Goal: Task Accomplishment & Management: Use online tool/utility

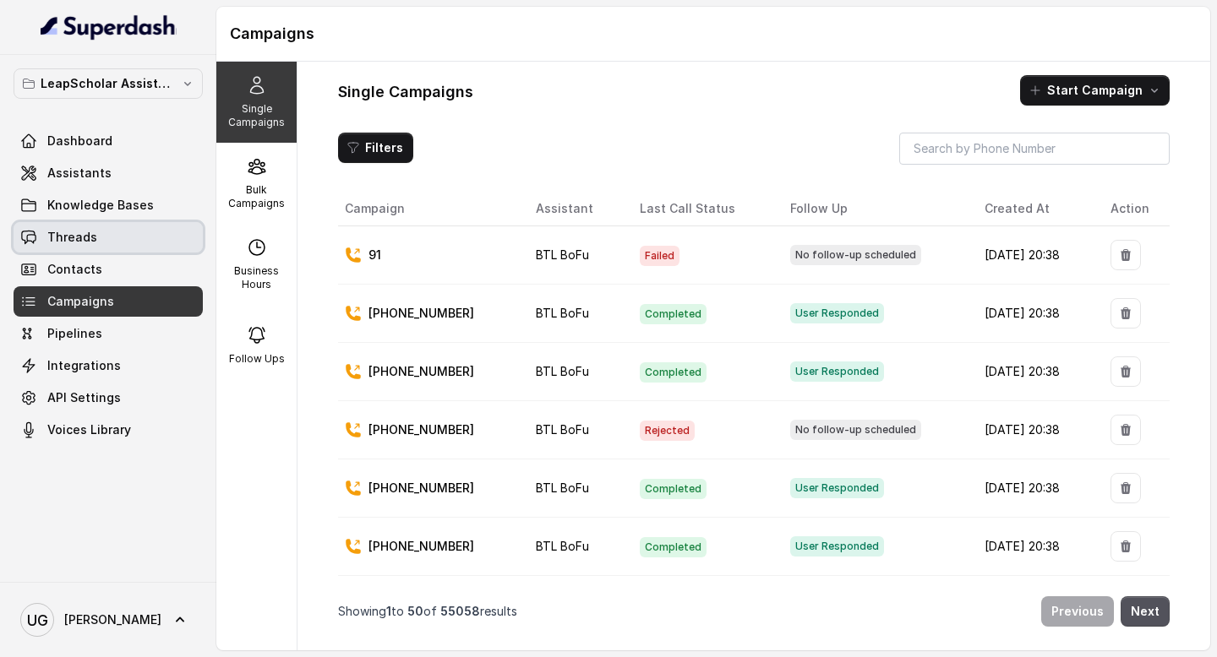
click at [116, 236] on link "Threads" at bounding box center [108, 237] width 189 height 30
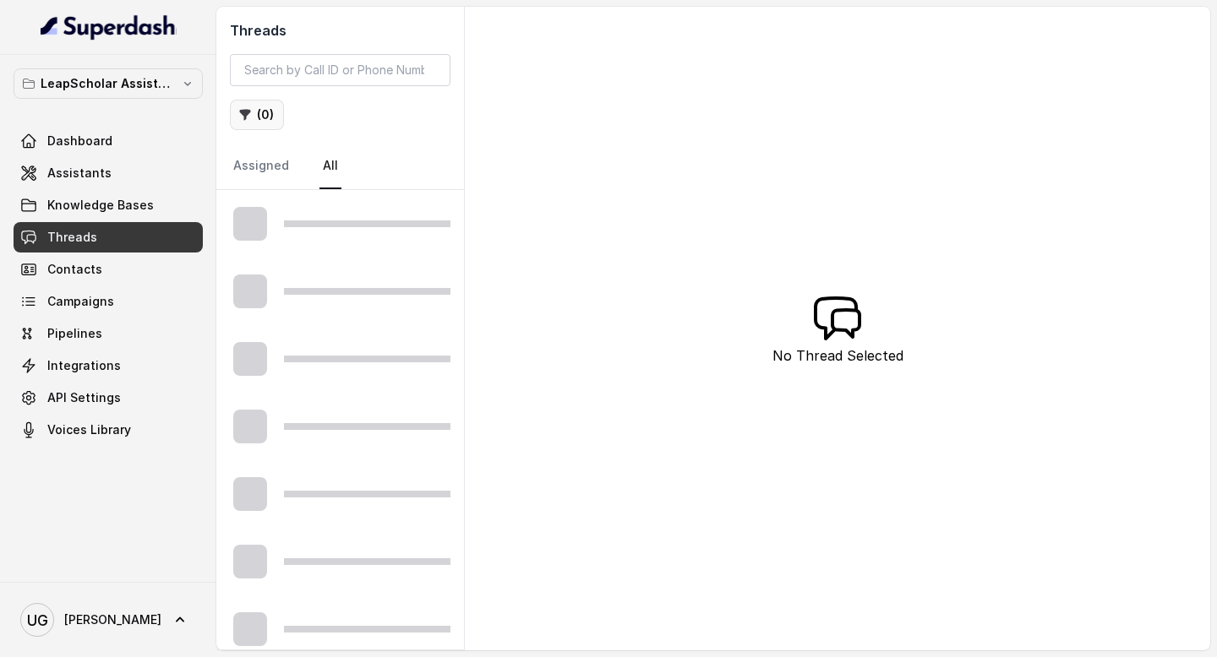
click at [255, 117] on button "( 0 )" at bounding box center [257, 115] width 54 height 30
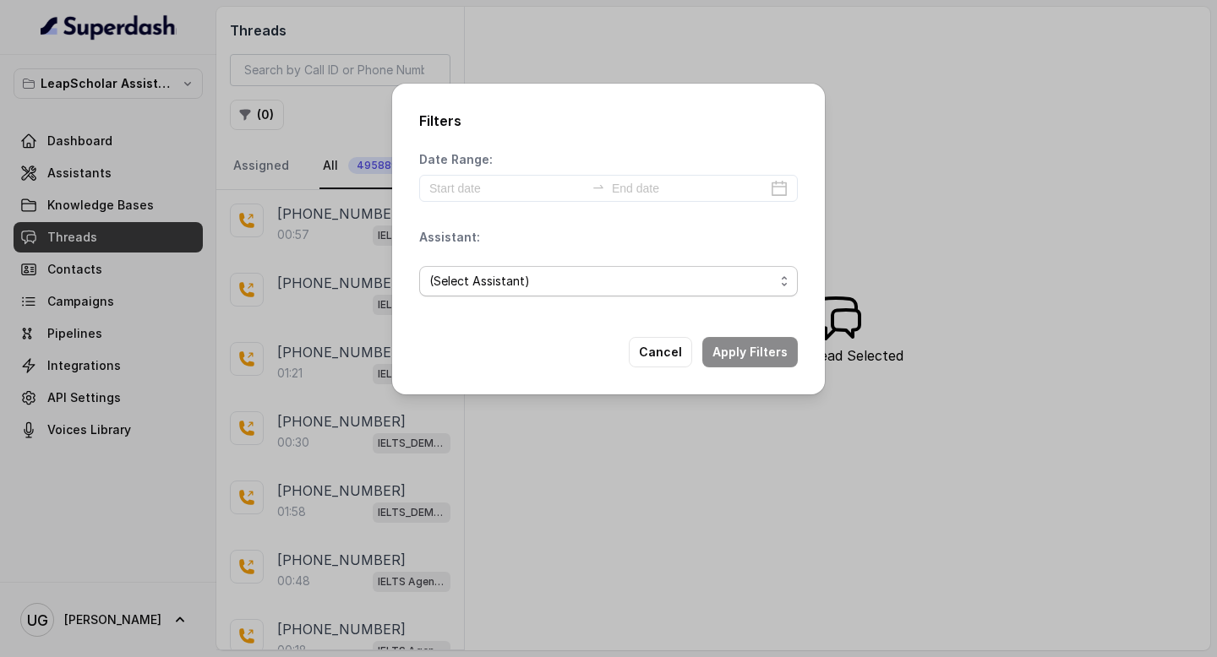
click at [552, 282] on span "(Select Assistant)" at bounding box center [601, 281] width 345 height 20
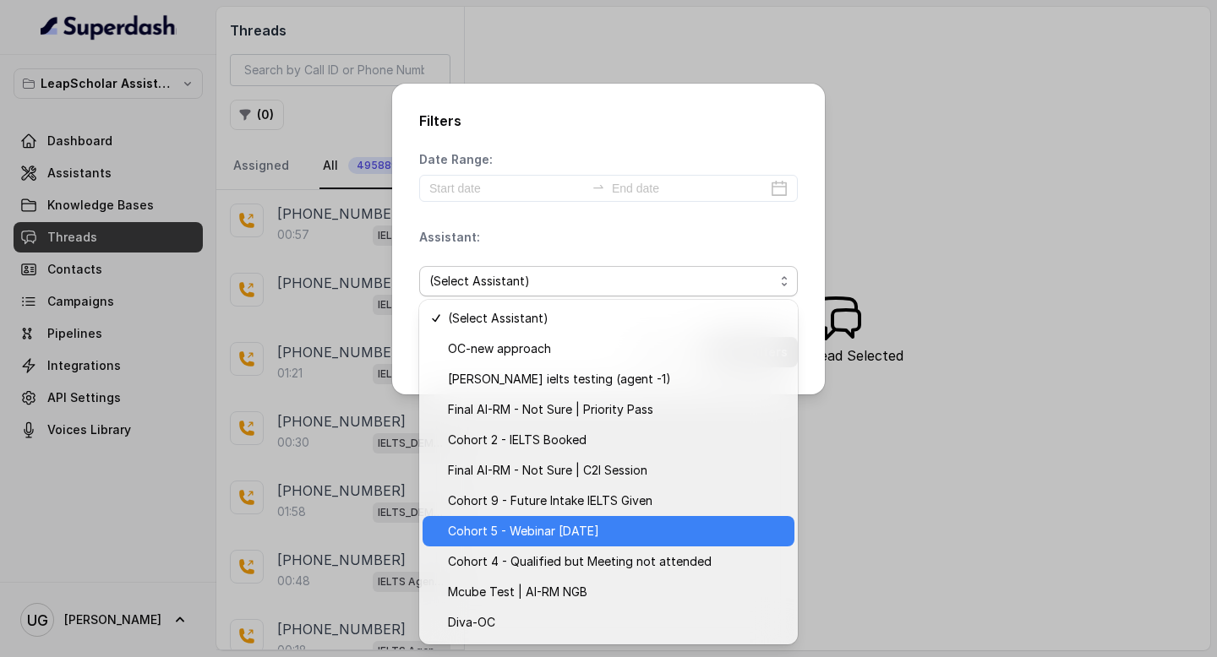
scroll to position [270, 0]
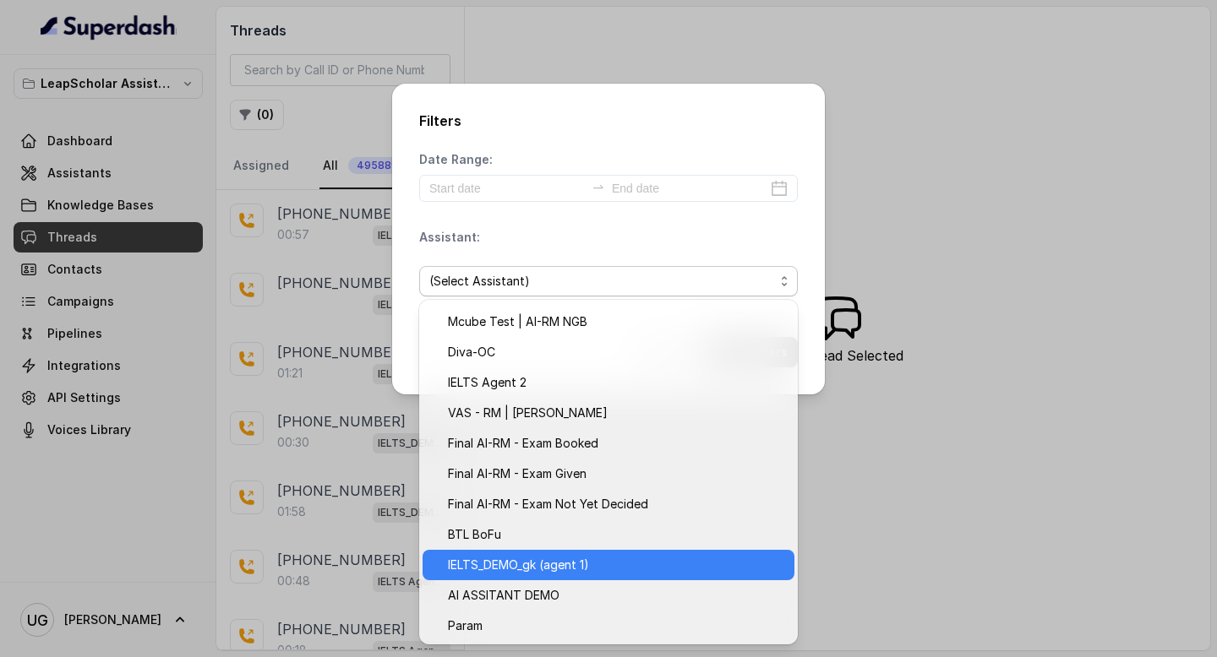
click at [564, 568] on span "IELTS_DEMO_gk (agent 1)" at bounding box center [616, 565] width 336 height 20
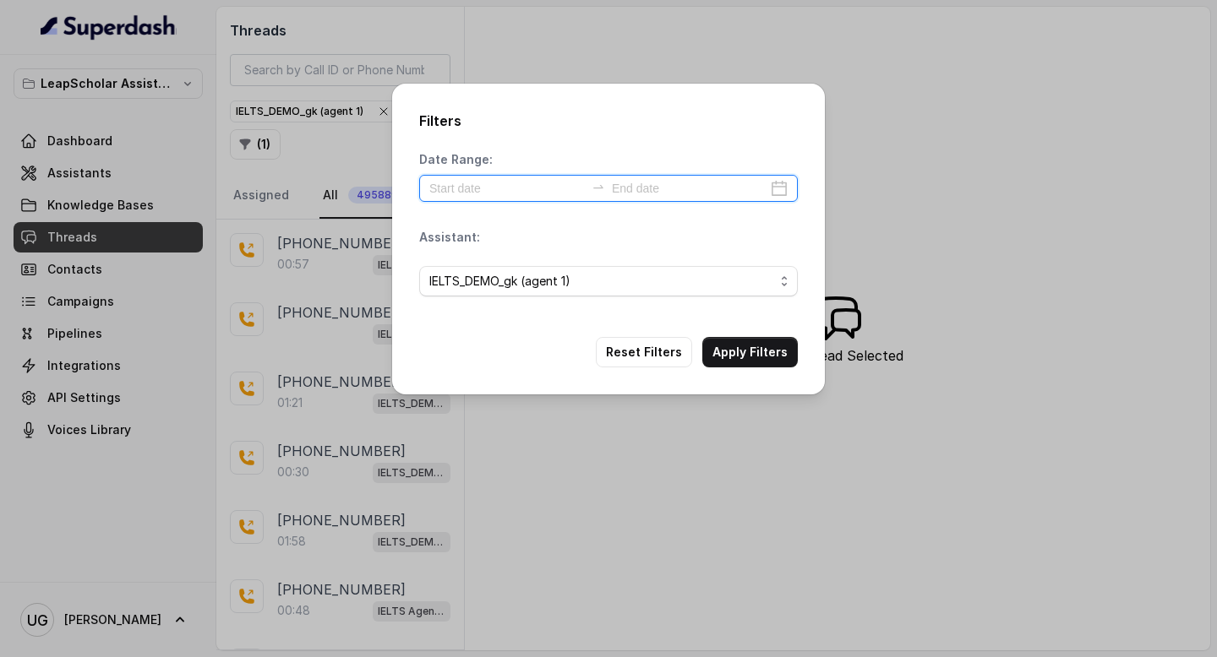
click at [502, 183] on input at bounding box center [506, 188] width 155 height 19
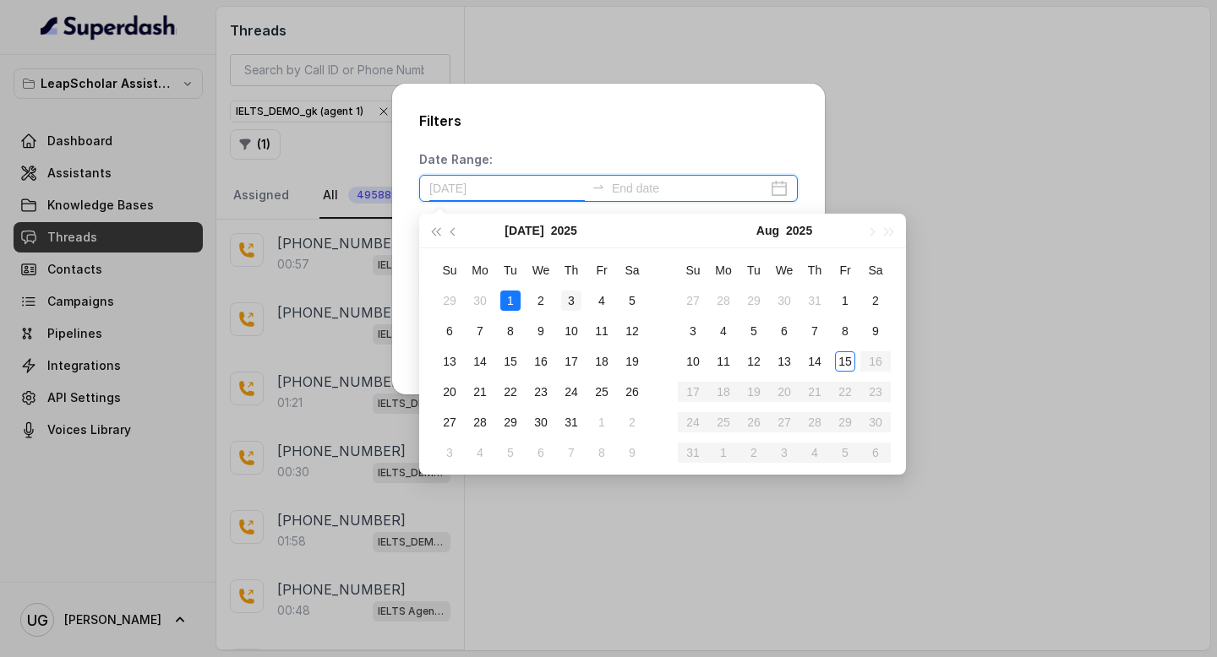
type input "[DATE]"
click at [845, 358] on div "15" at bounding box center [845, 362] width 20 height 20
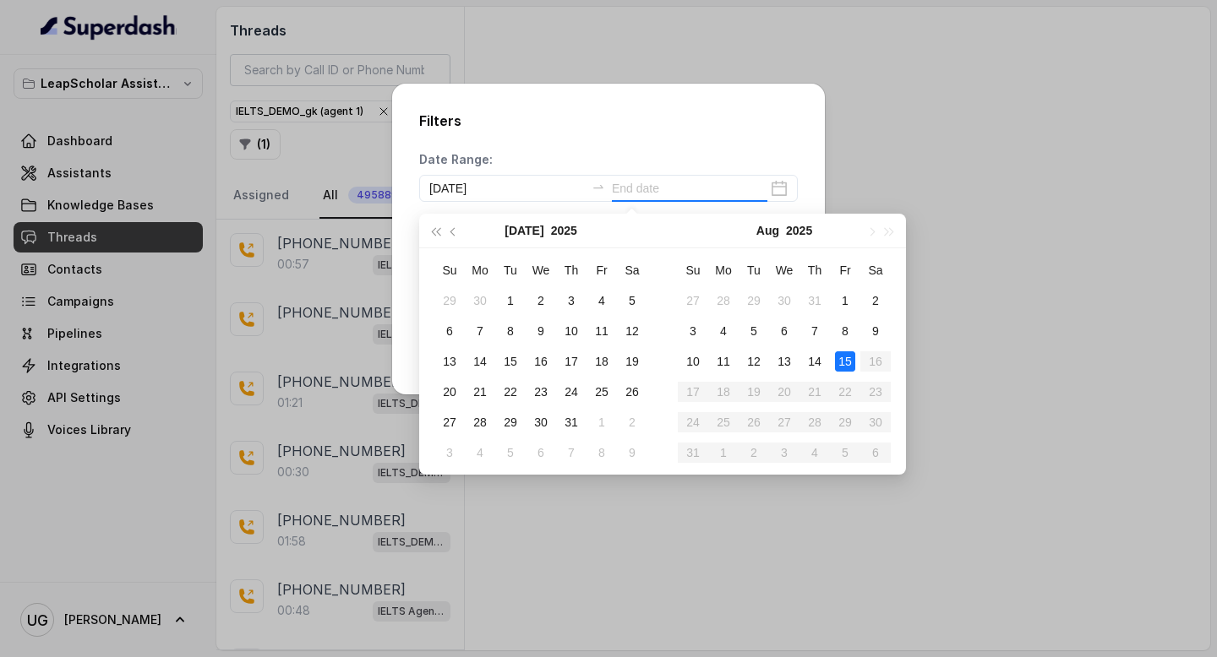
click at [845, 363] on div "15" at bounding box center [845, 362] width 20 height 20
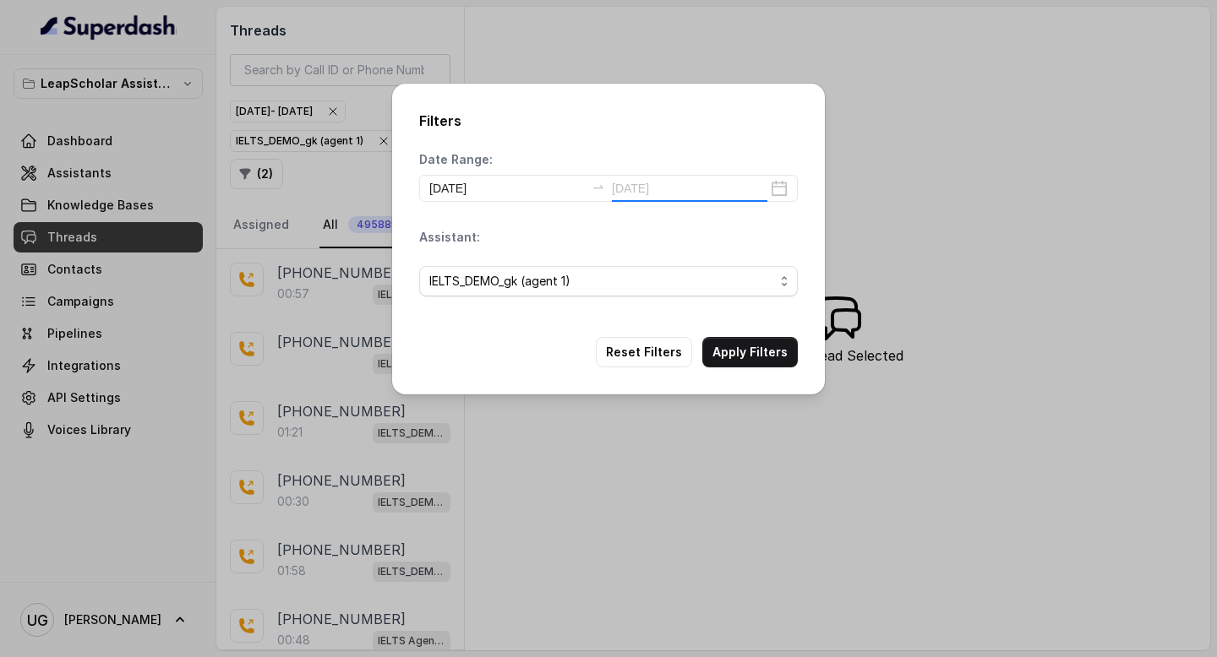
type input "[DATE]"
click at [749, 344] on button "Apply Filters" at bounding box center [749, 352] width 95 height 30
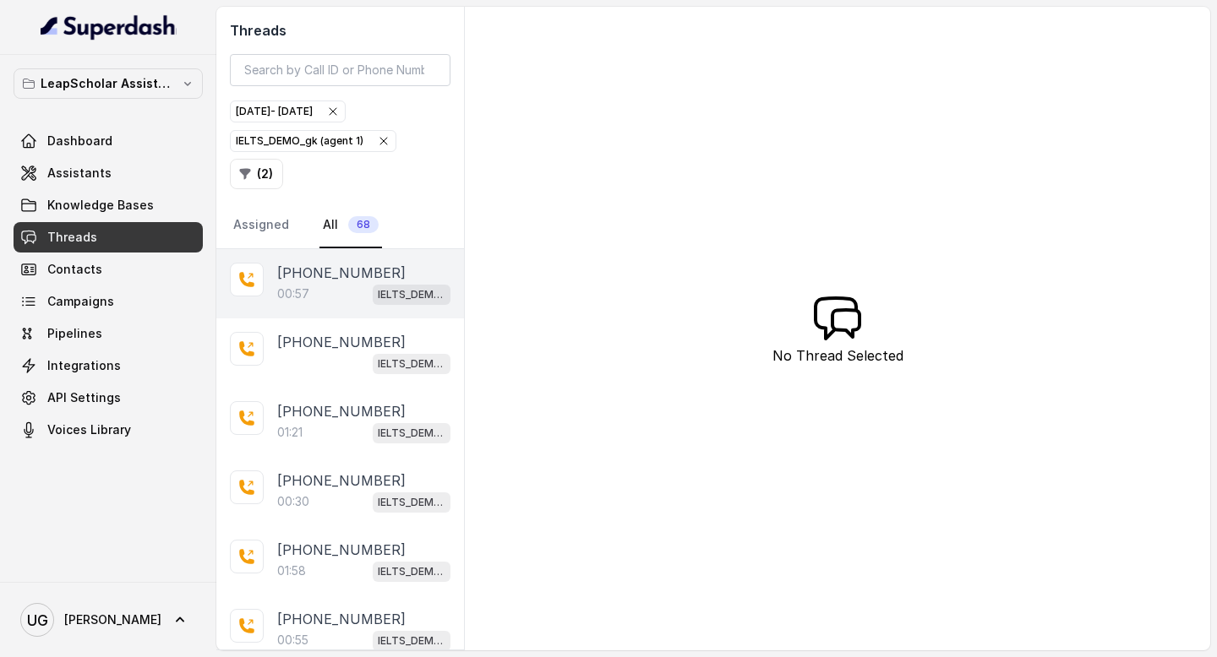
click at [310, 289] on div "00:57 IELTS_DEMO_gk (agent 1)" at bounding box center [363, 294] width 173 height 22
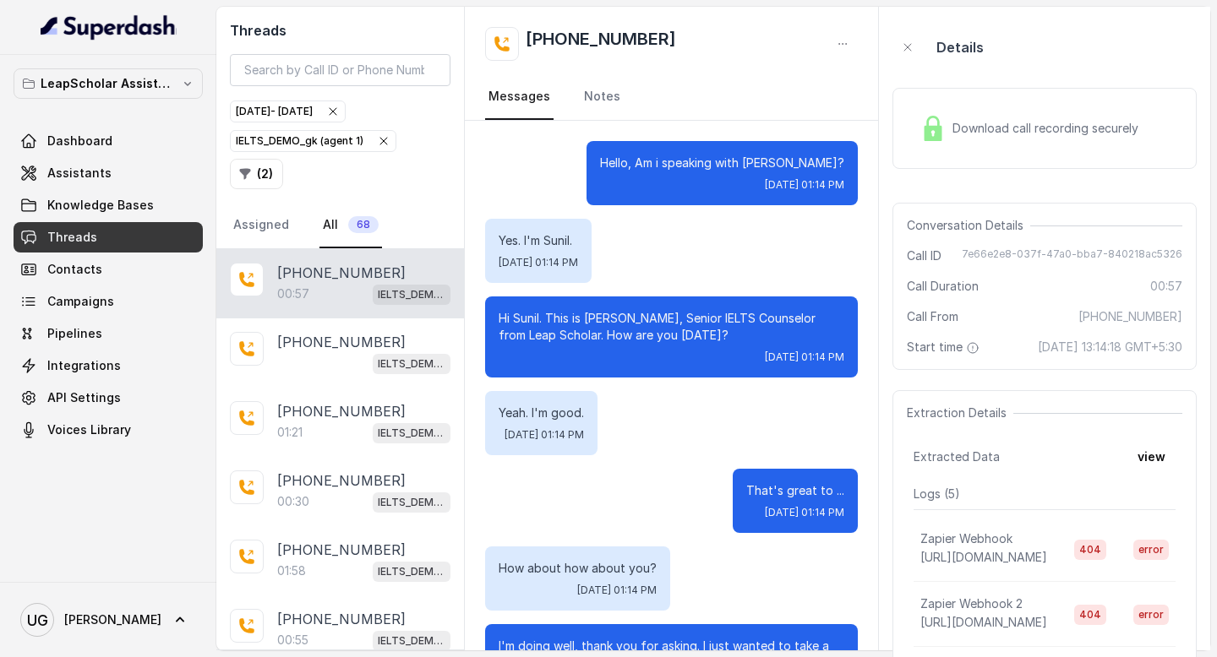
scroll to position [26, 0]
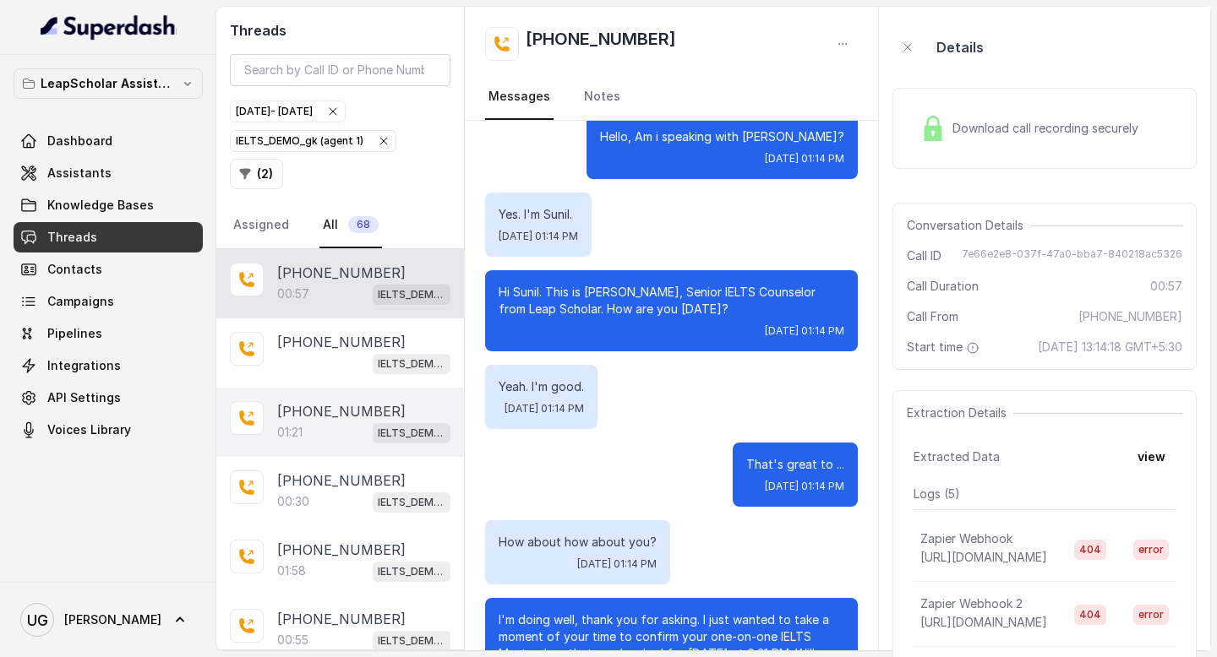
click at [343, 444] on div "[PHONE_NUMBER]:21 IELTS_DEMO_gk (agent 1)" at bounding box center [340, 422] width 248 height 69
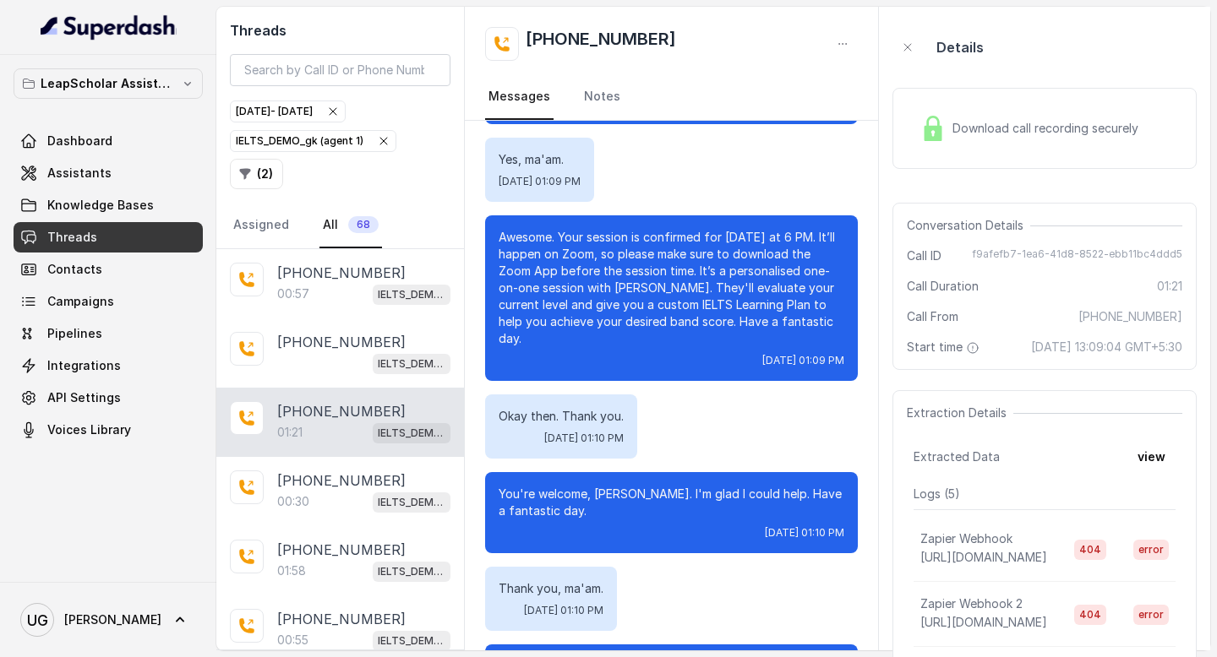
scroll to position [677, 0]
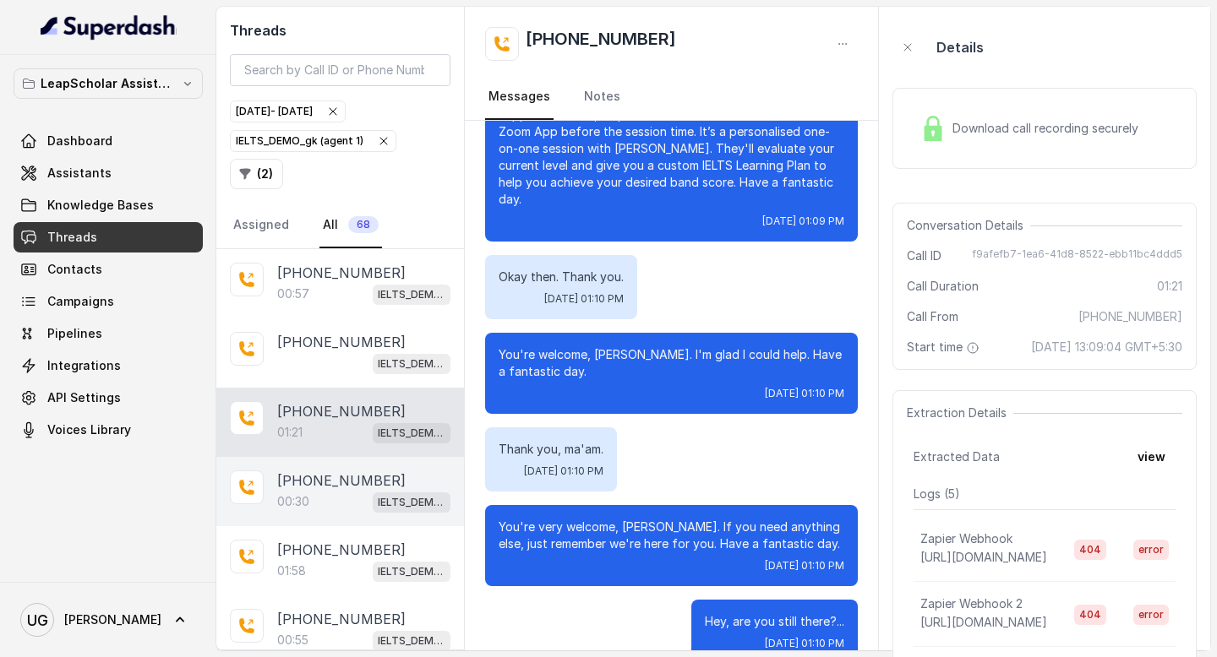
click at [310, 498] on div "00:30 IELTS_DEMO_gk (agent 1)" at bounding box center [363, 502] width 173 height 22
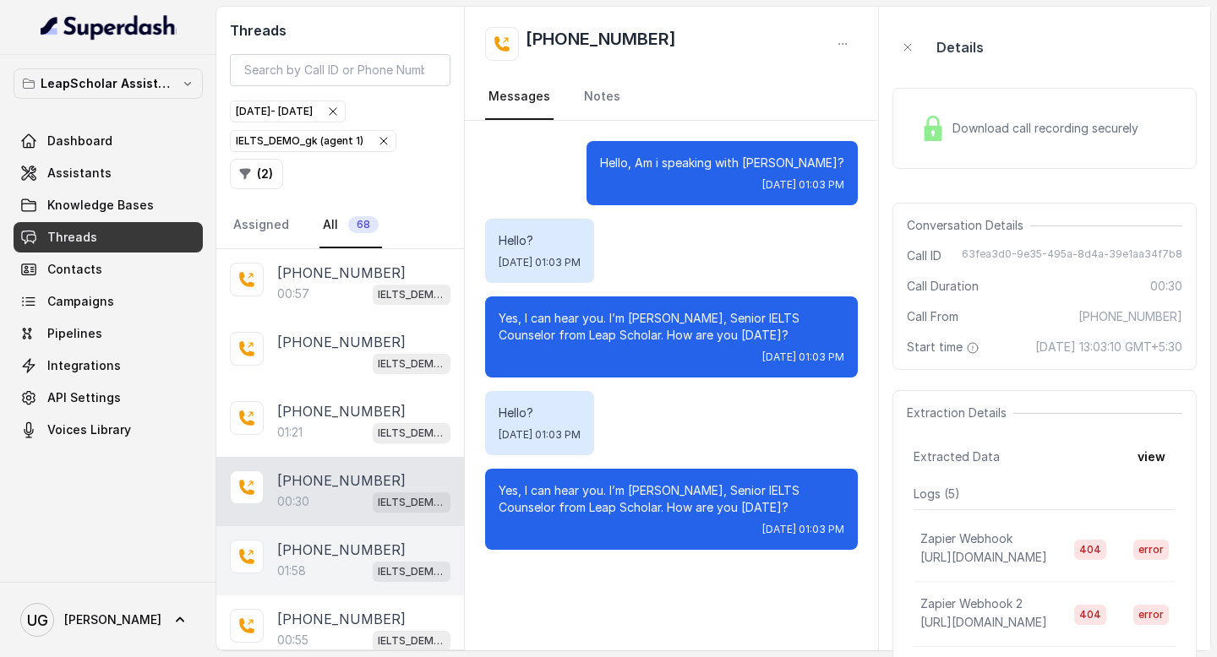
click at [308, 568] on div "01:58 IELTS_DEMO_gk (agent 1)" at bounding box center [363, 571] width 173 height 22
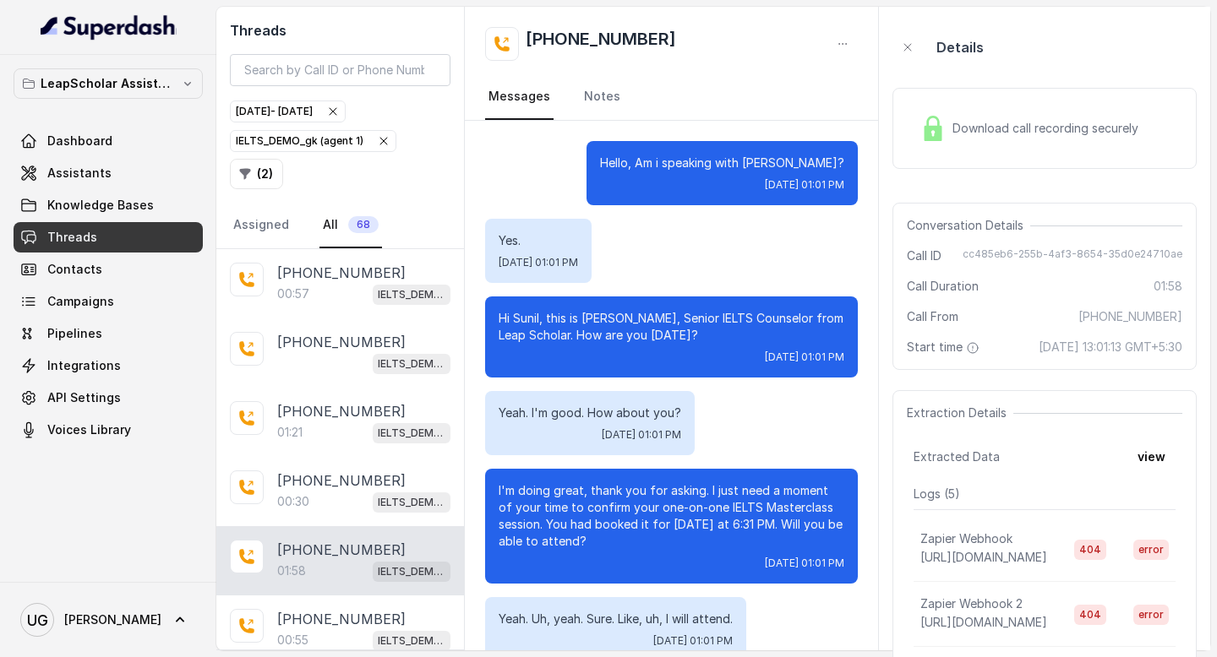
scroll to position [74, 0]
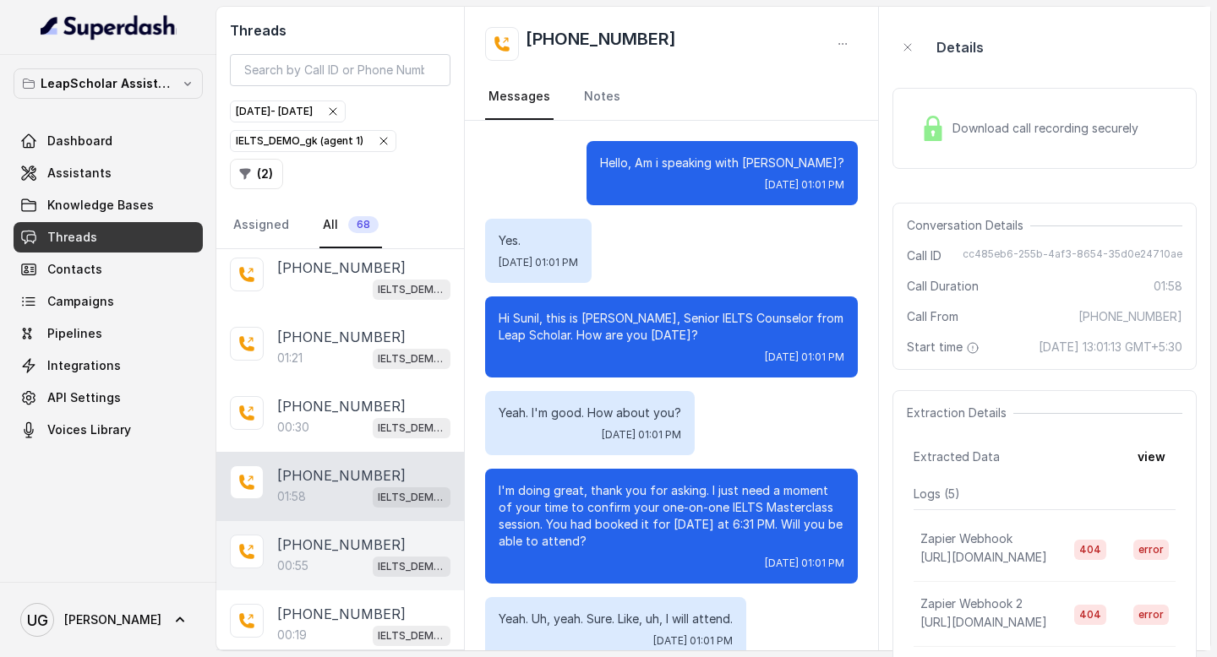
click at [304, 561] on p "00:55" at bounding box center [292, 566] width 31 height 17
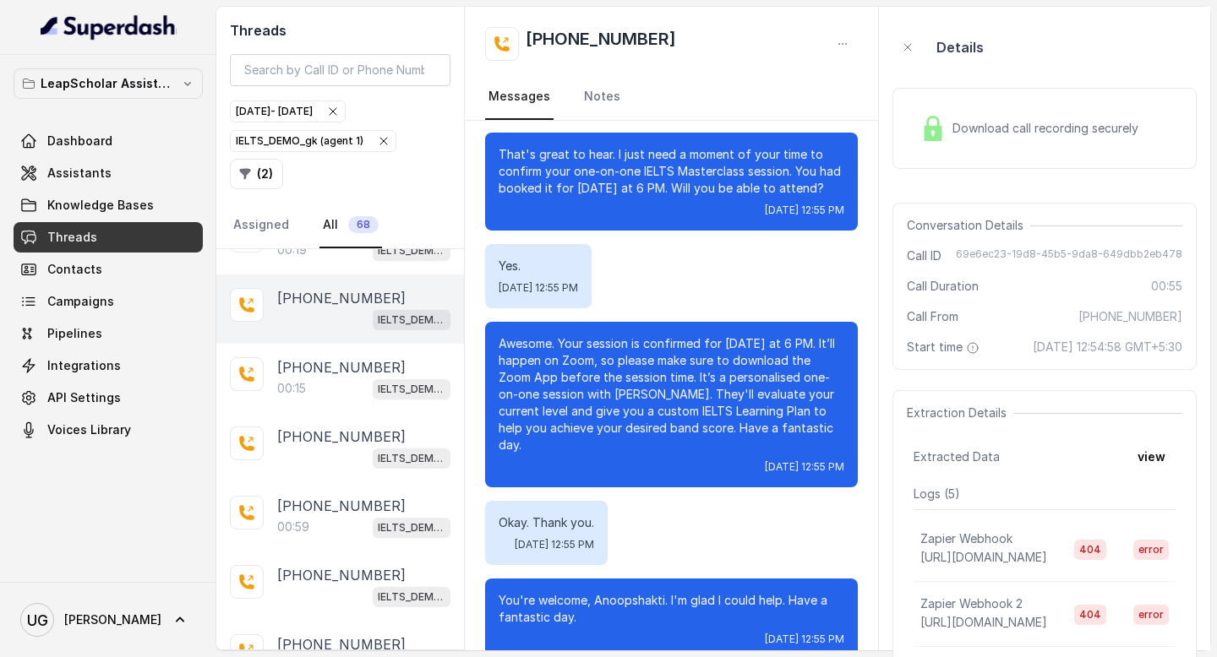
scroll to position [471, 0]
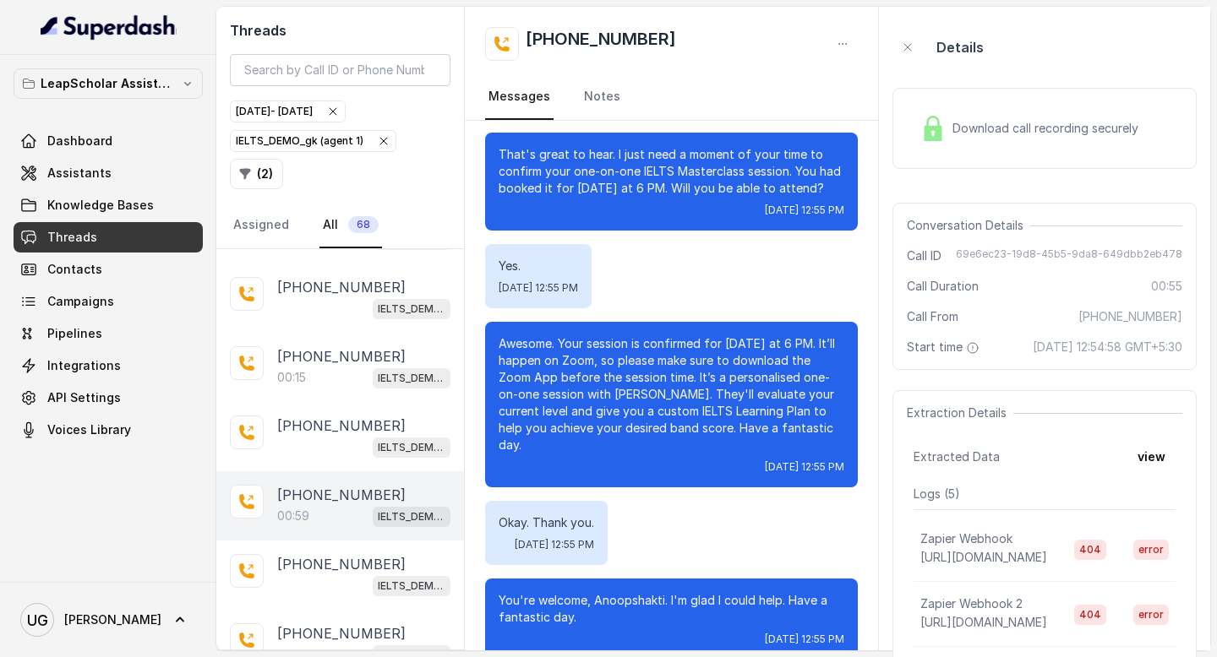
click at [333, 505] on div "00:59 IELTS_DEMO_gk (agent 1)" at bounding box center [363, 516] width 173 height 22
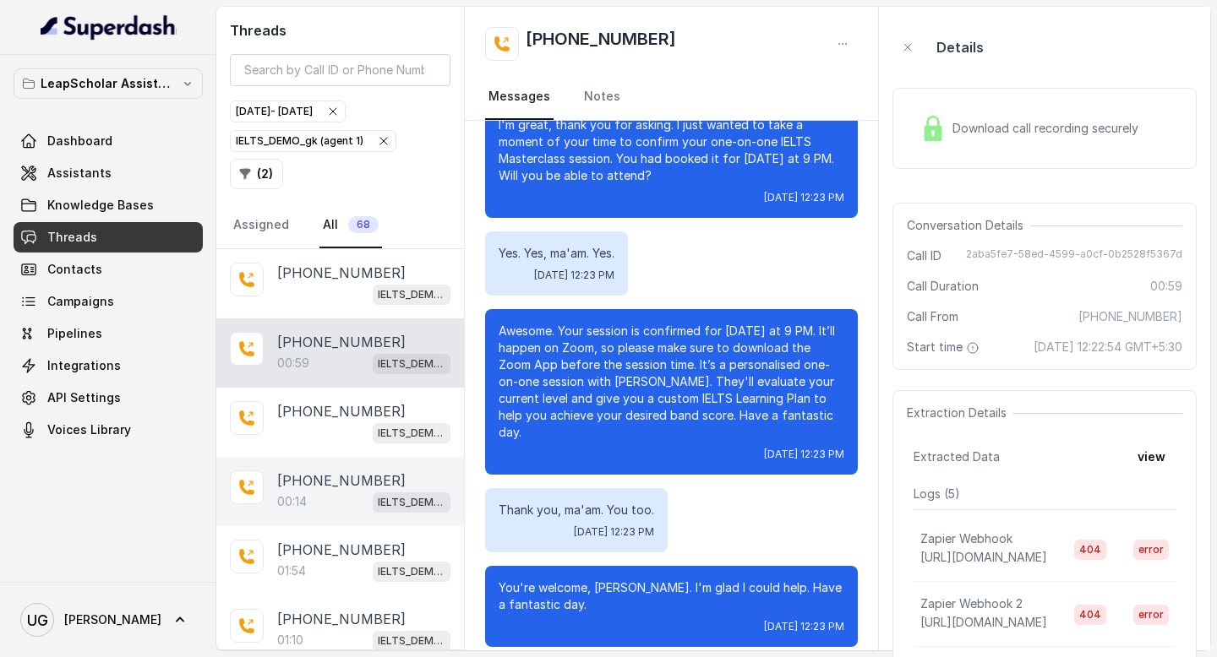
scroll to position [622, 0]
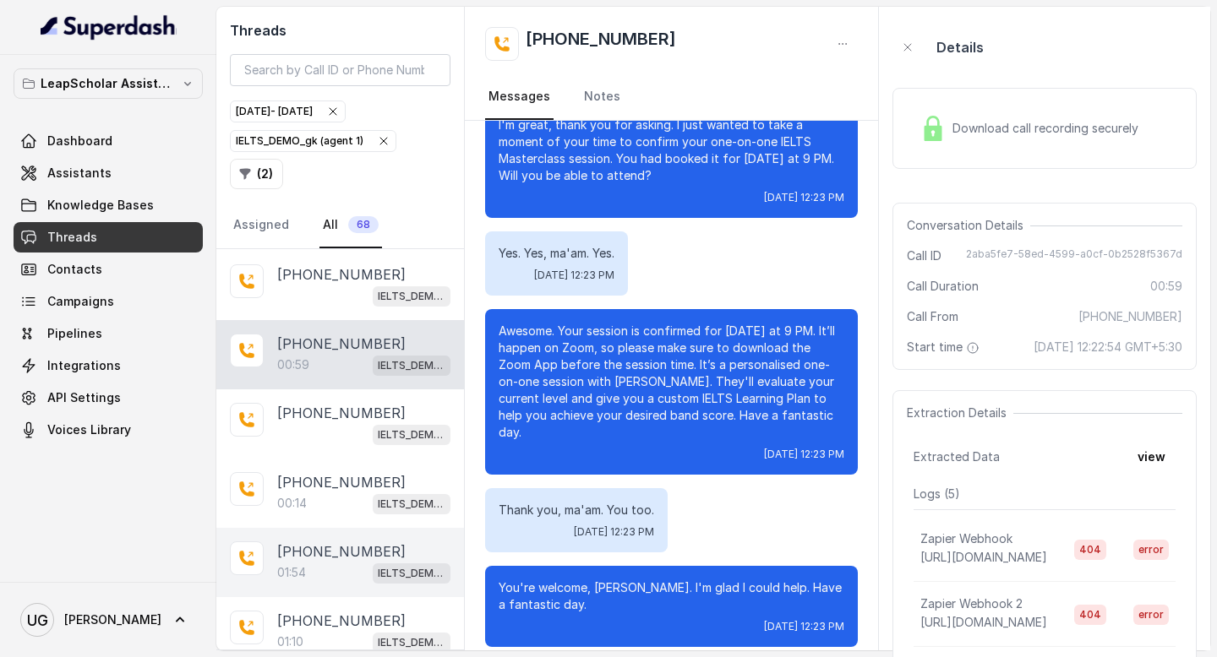
click at [321, 545] on p "[PHONE_NUMBER]" at bounding box center [341, 552] width 128 height 20
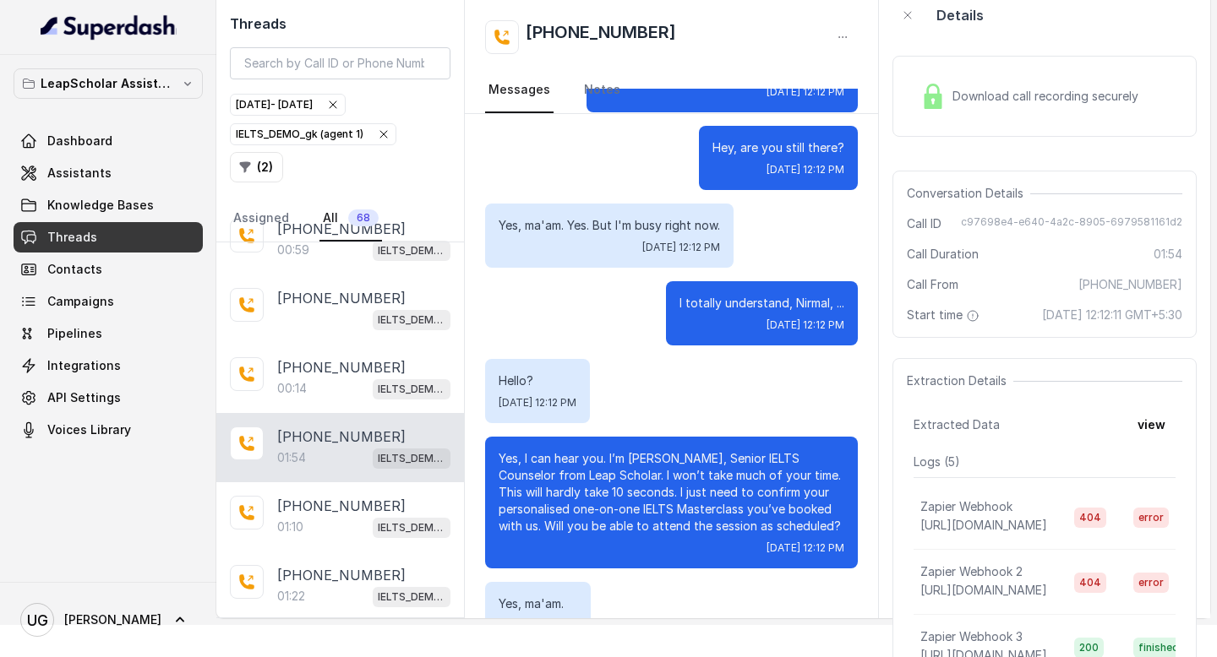
scroll to position [717, 0]
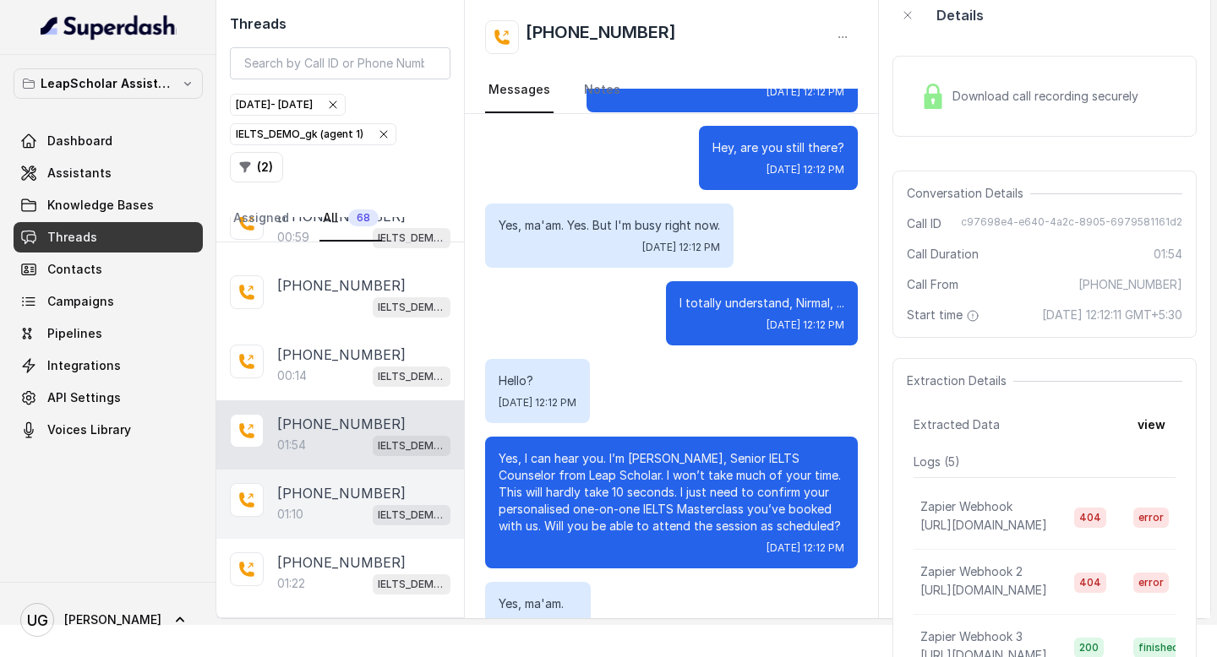
click at [339, 504] on div "01:10 IELTS_DEMO_gk (agent 1)" at bounding box center [363, 515] width 173 height 22
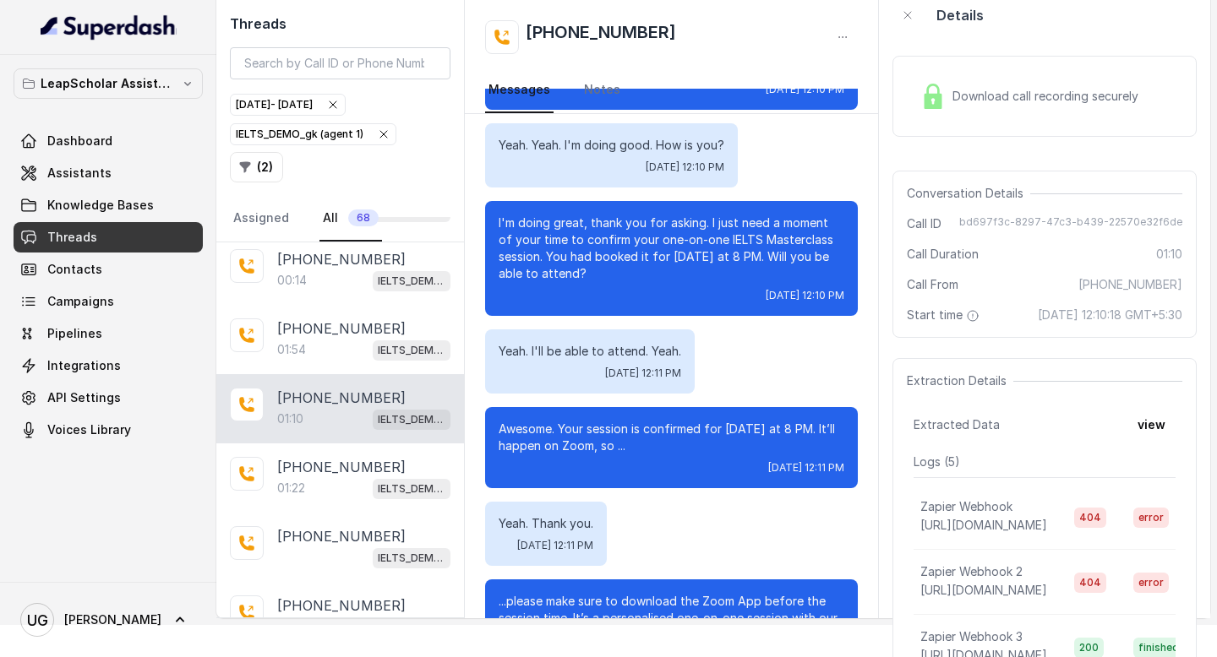
scroll to position [867, 0]
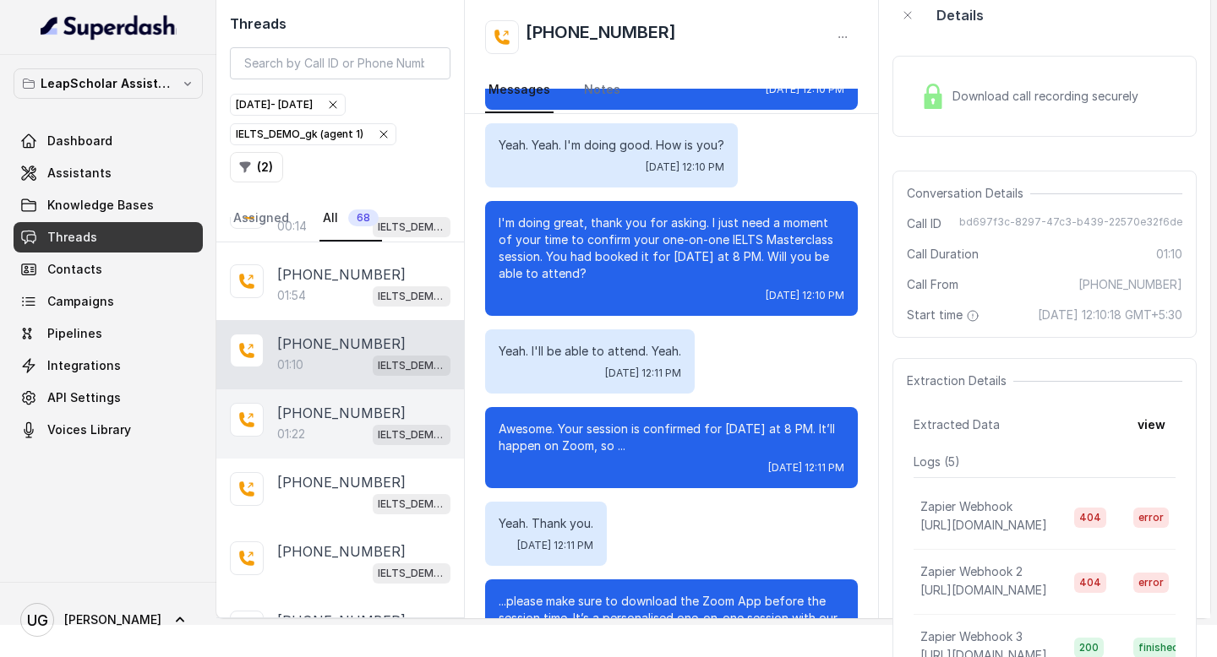
click at [323, 426] on div "01:22 IELTS_DEMO_gk (agent 1)" at bounding box center [363, 434] width 173 height 22
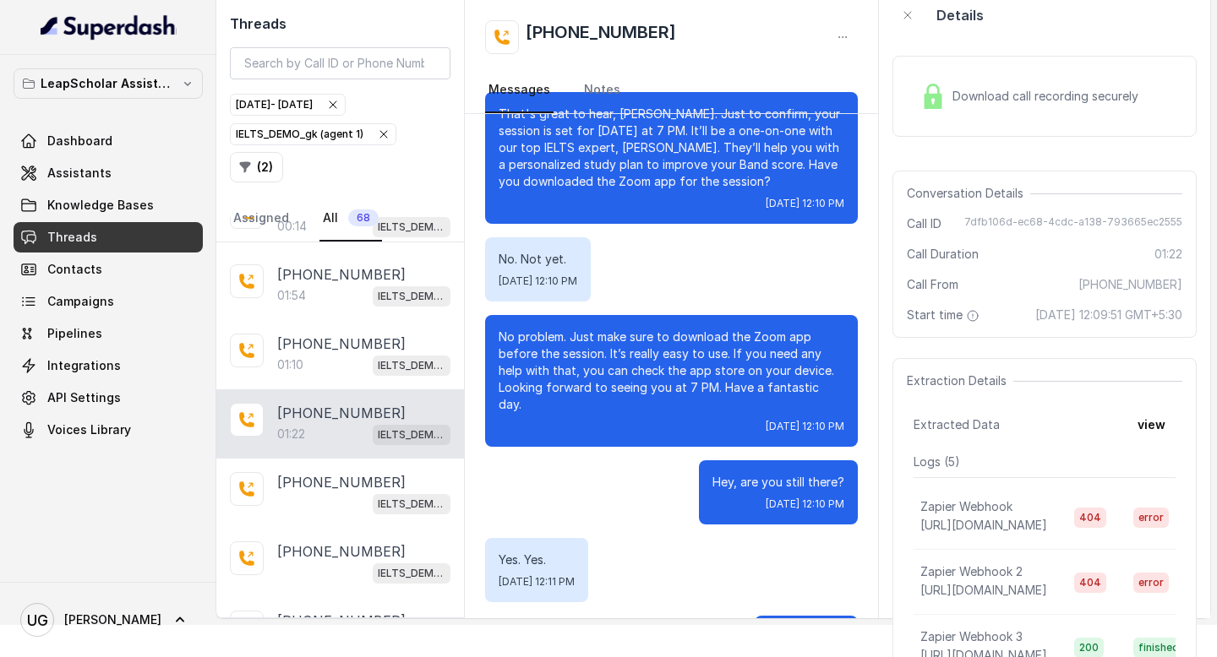
scroll to position [694, 0]
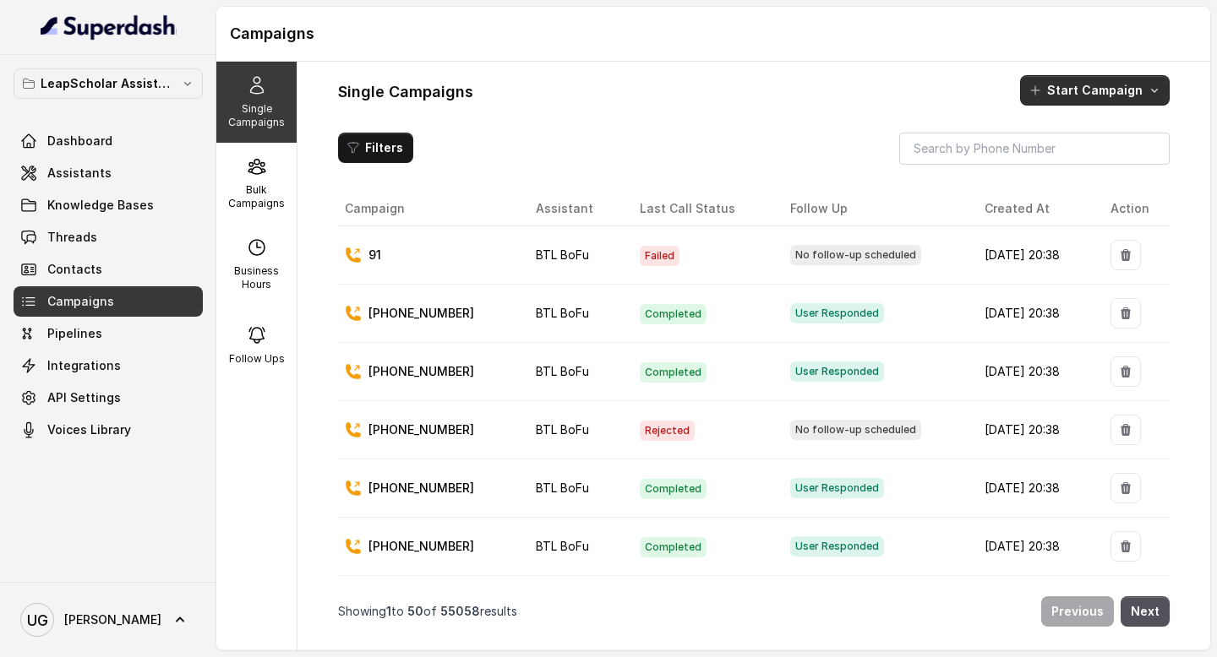
click at [1063, 99] on button "Start Campaign" at bounding box center [1095, 90] width 150 height 30
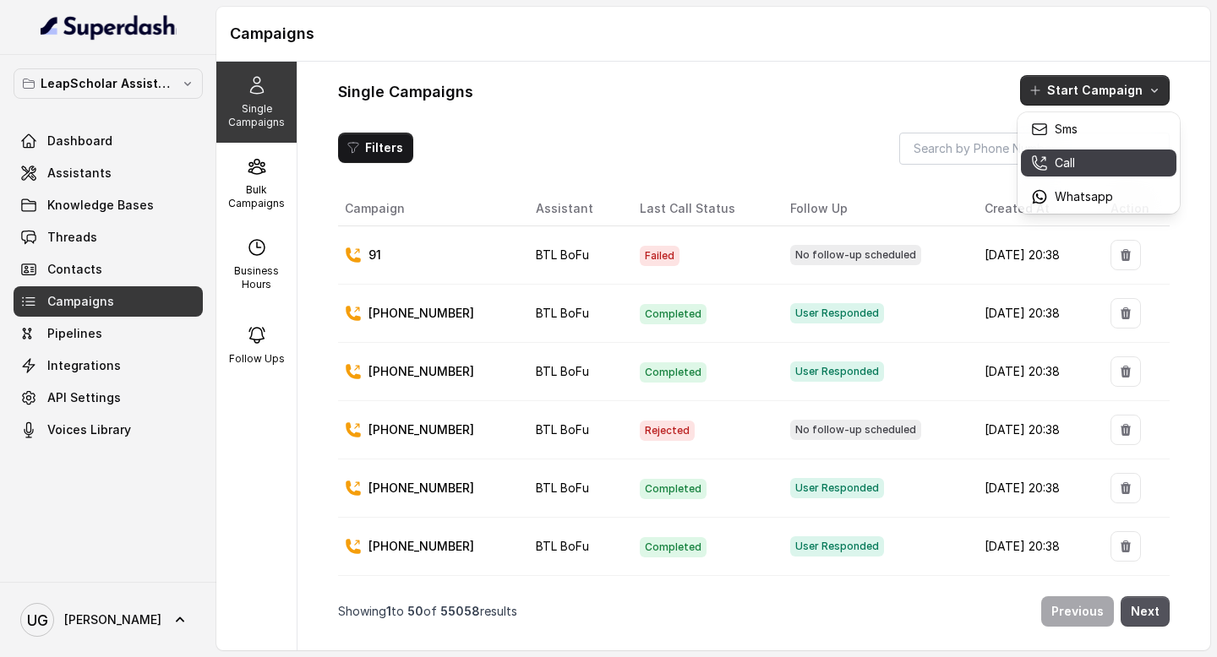
click at [1060, 169] on p "Call" at bounding box center [1065, 163] width 20 height 17
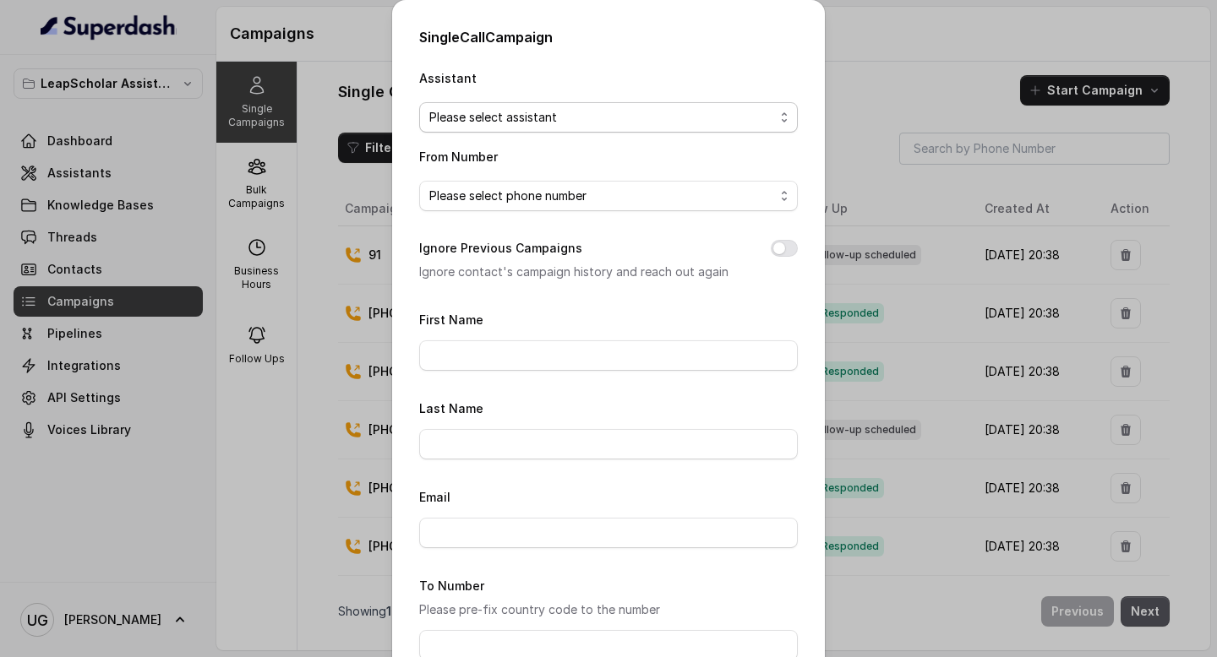
click at [511, 105] on span "Please select assistant" at bounding box center [608, 117] width 379 height 30
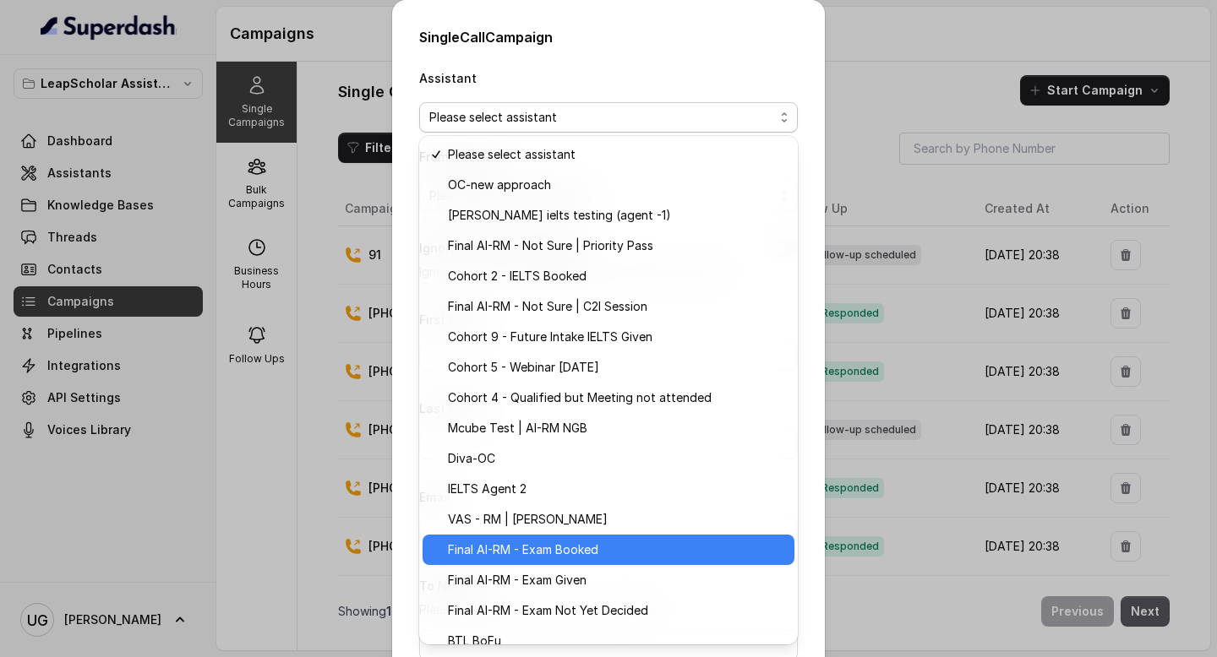
scroll to position [106, 0]
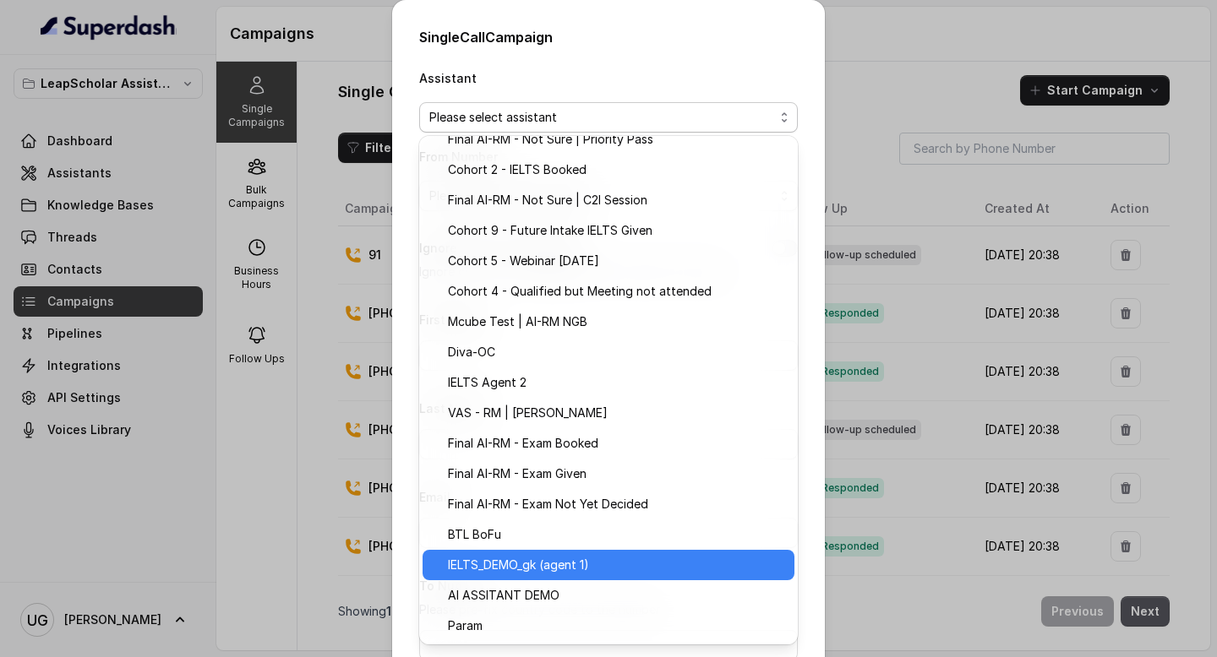
click at [580, 571] on span "IELTS_DEMO_gk (agent 1)" at bounding box center [616, 565] width 336 height 20
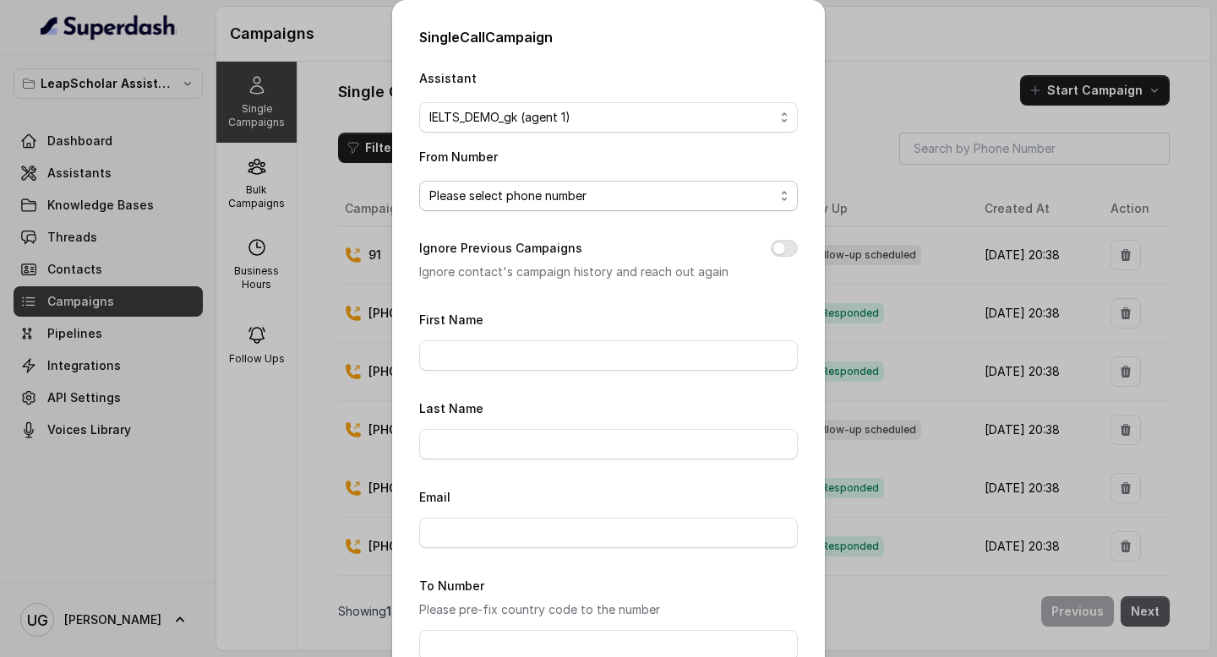
click at [586, 187] on span "Please select phone number" at bounding box center [601, 196] width 345 height 20
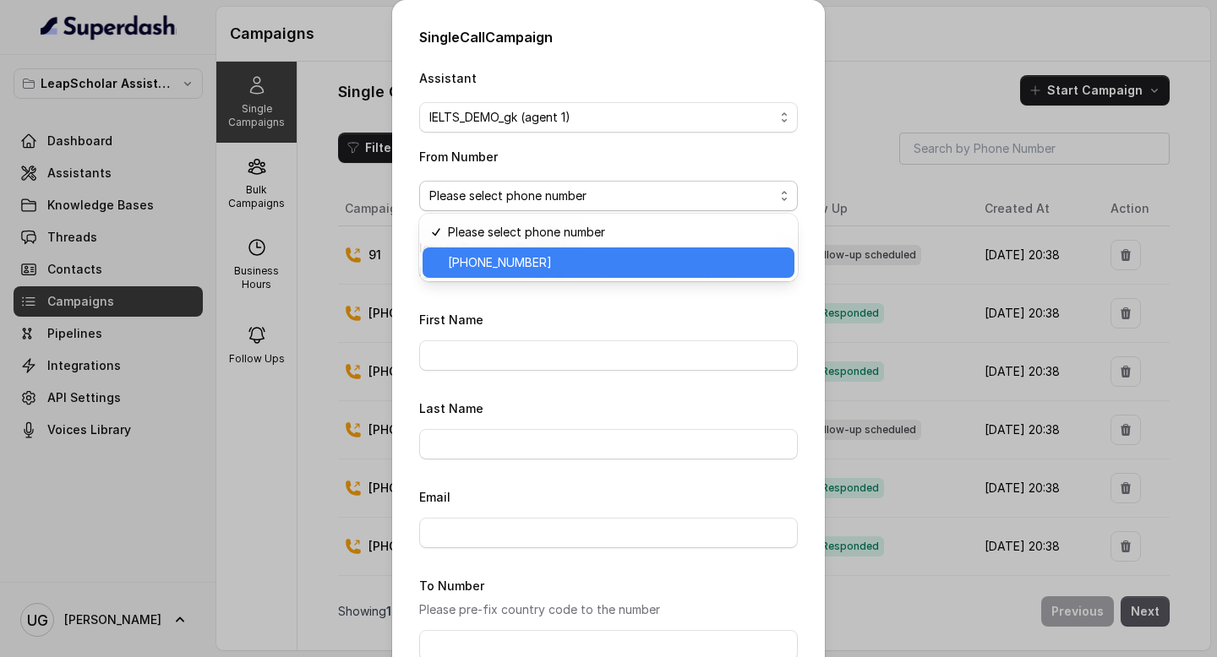
click at [553, 259] on span "+918035743408" at bounding box center [616, 263] width 336 height 20
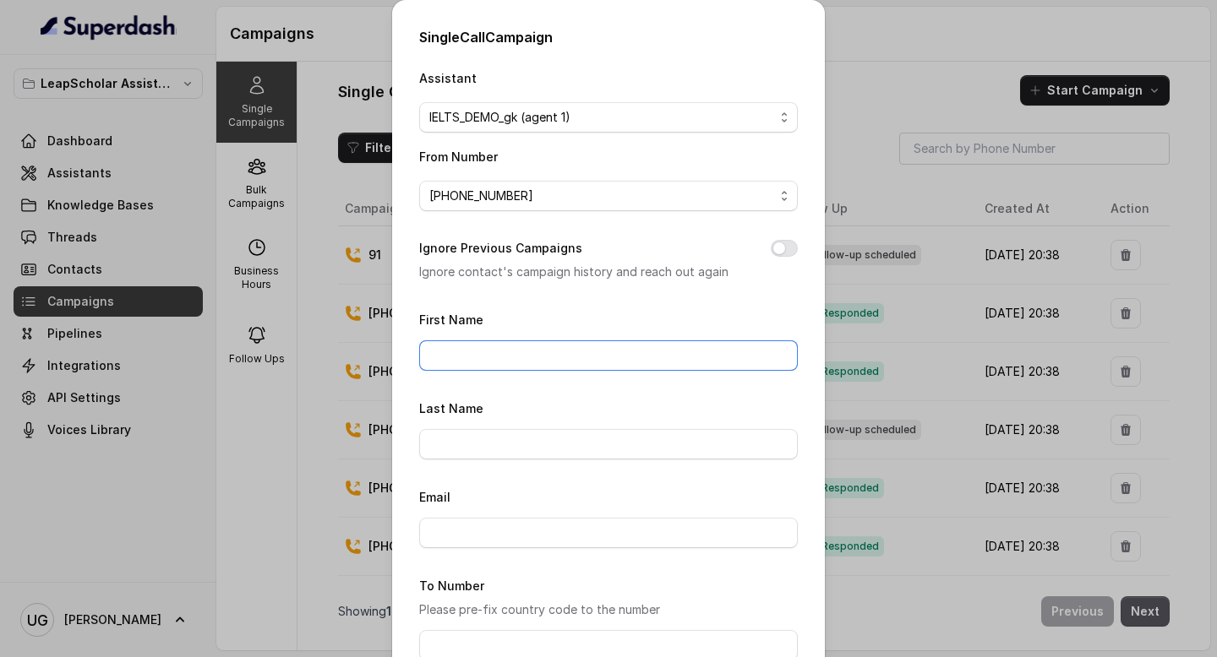
click at [510, 346] on input "First Name" at bounding box center [608, 356] width 379 height 30
click at [488, 347] on input "[PERSON_NAME]" at bounding box center [608, 356] width 379 height 30
type input "Jatin"
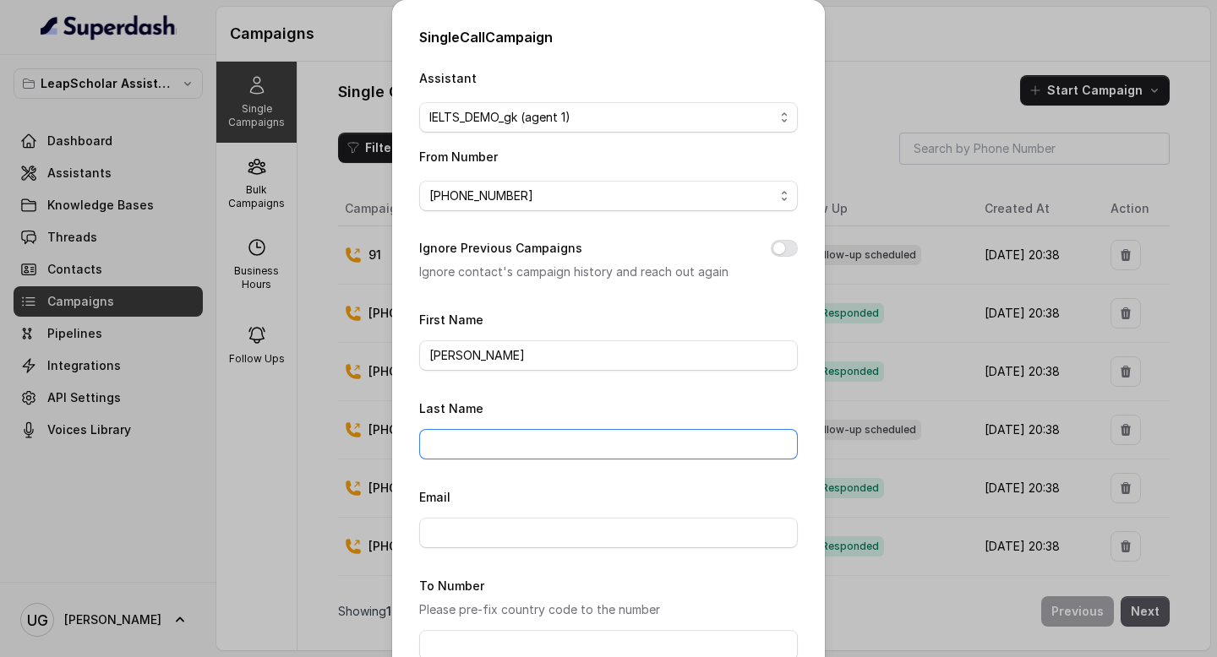
click at [474, 434] on input "Last Name" at bounding box center [608, 444] width 379 height 30
type input "Garg"
click at [477, 552] on form "First Name Jatin Last Name Garg Email To Number Please pre-fix country code to …" at bounding box center [608, 559] width 379 height 501
click at [500, 532] on input "Email" at bounding box center [608, 533] width 379 height 30
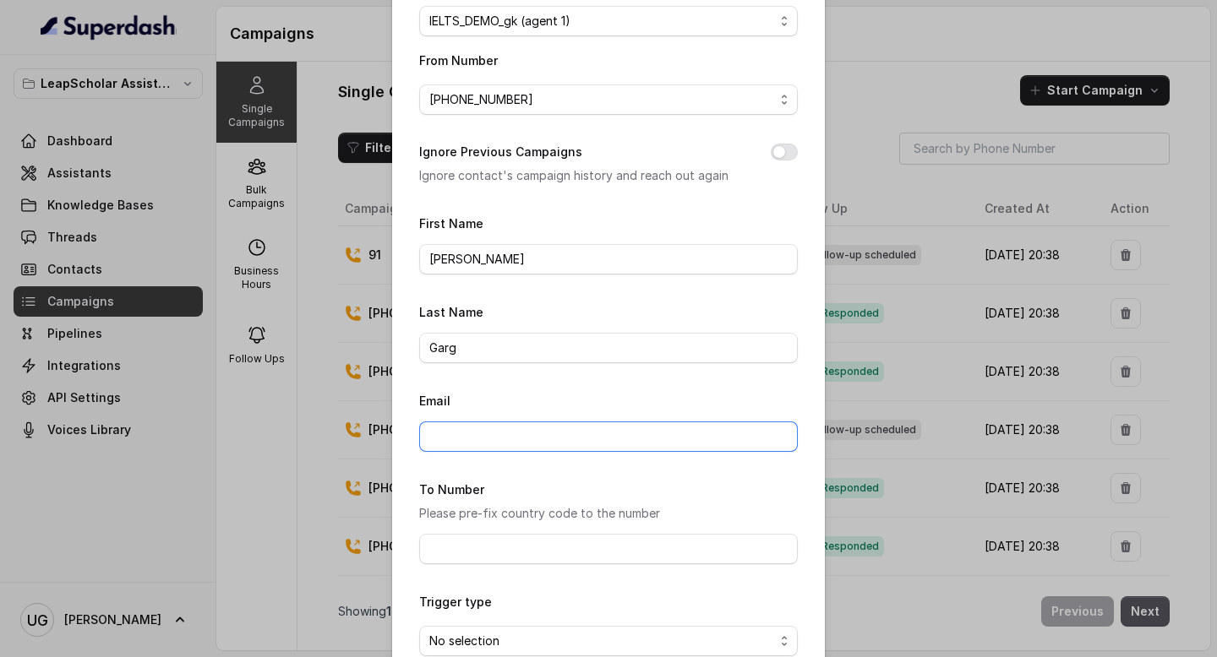
scroll to position [145, 0]
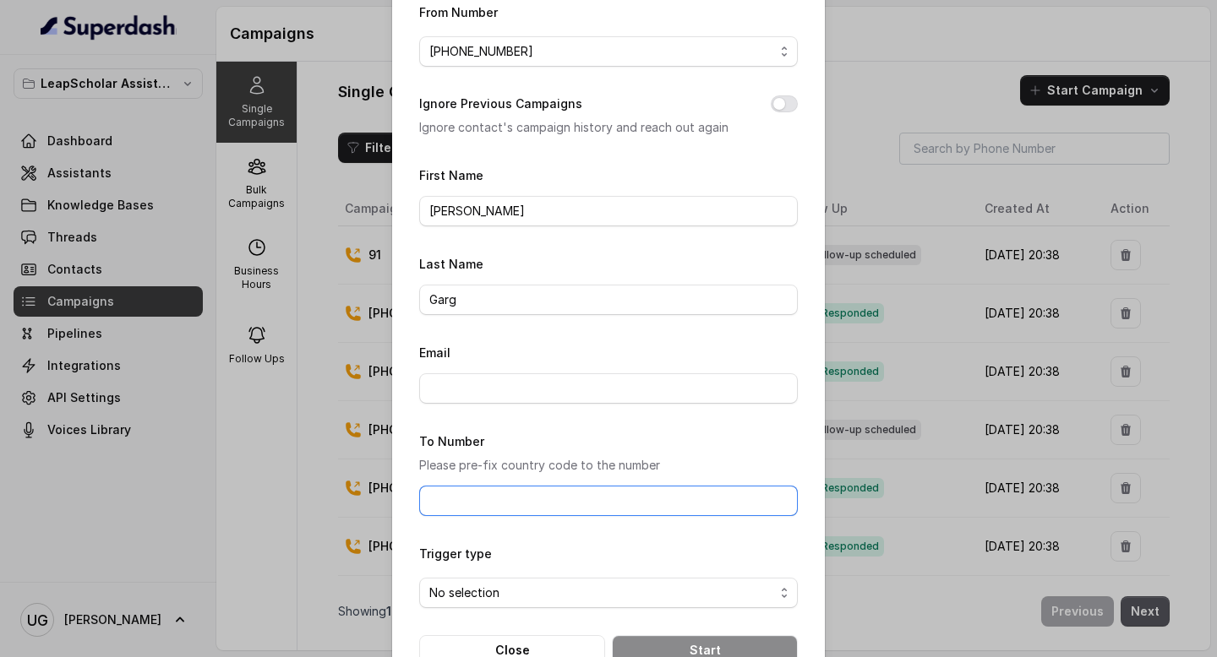
click at [472, 498] on input "To Number" at bounding box center [608, 501] width 379 height 30
type input "+918950333553"
click at [498, 592] on span "No selection" at bounding box center [601, 593] width 345 height 20
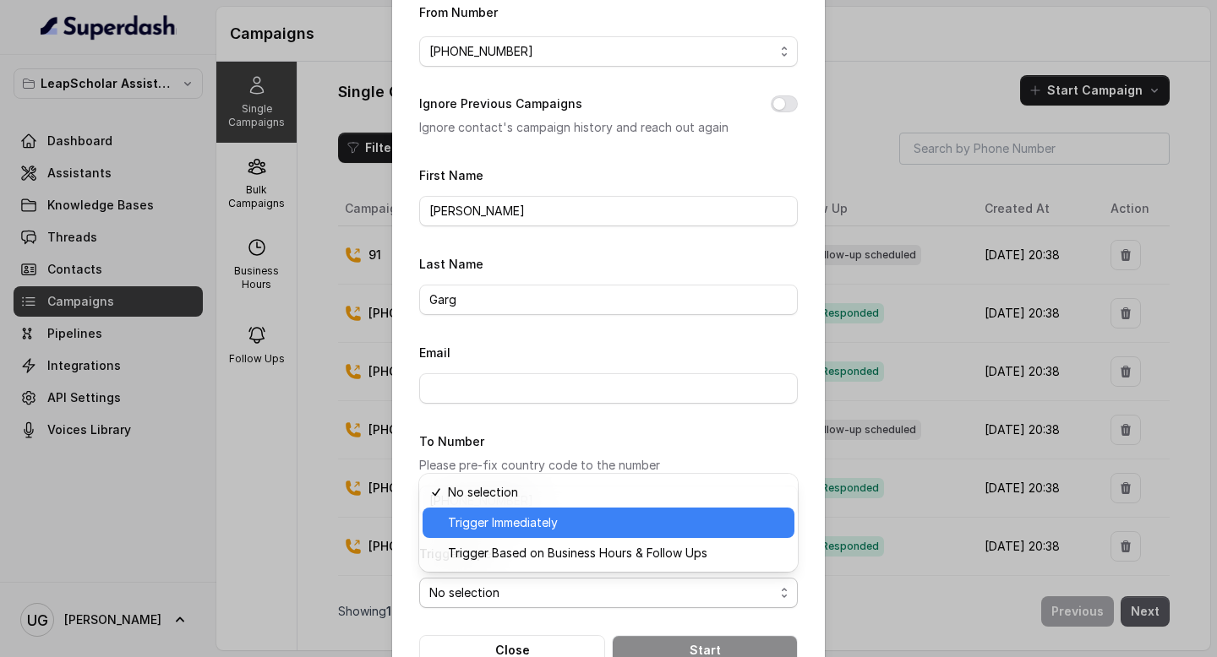
click at [543, 518] on span "Trigger Immediately" at bounding box center [616, 523] width 336 height 20
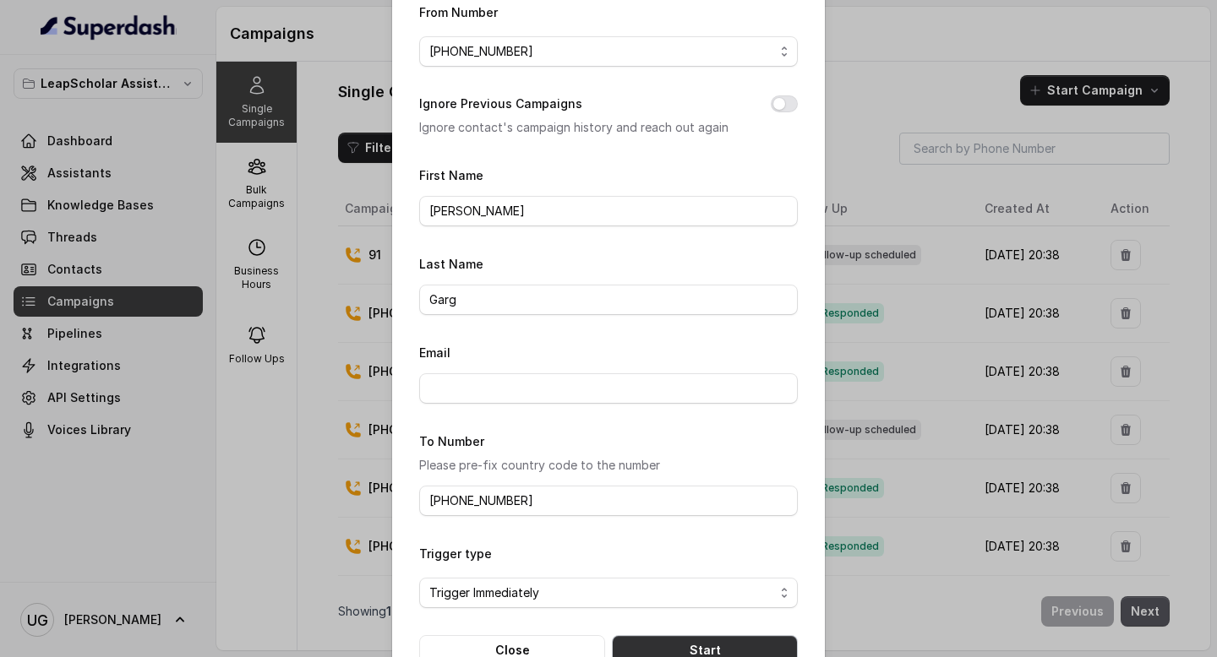
click at [714, 649] on button "Start" at bounding box center [705, 650] width 186 height 30
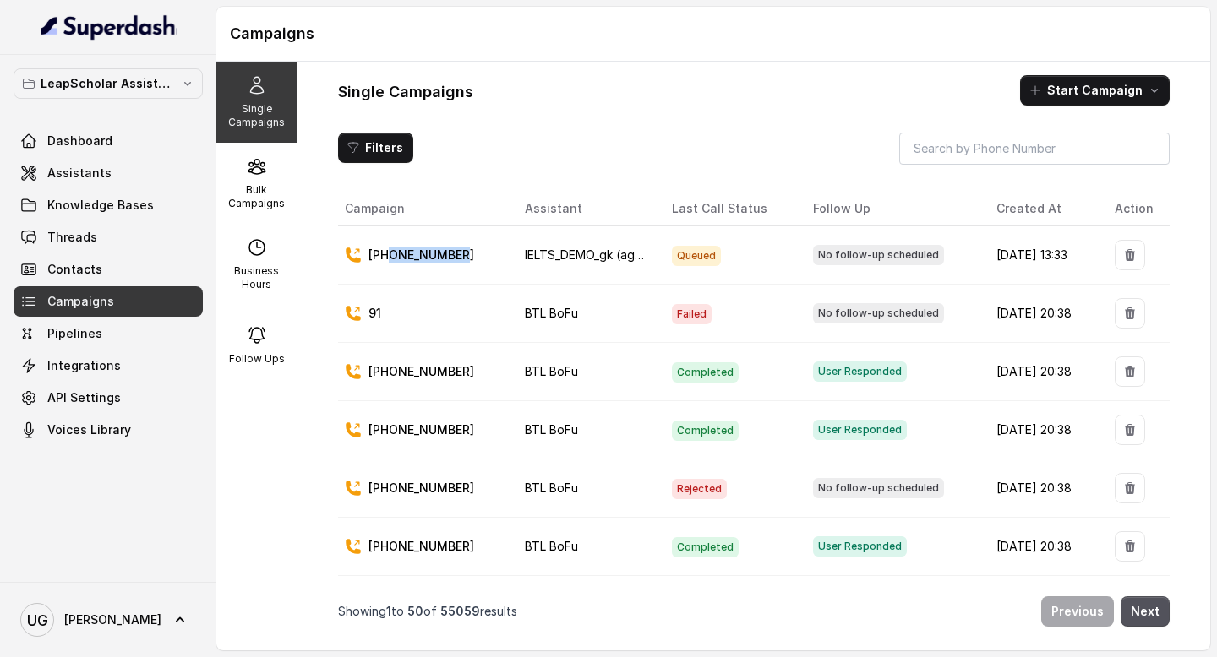
drag, startPoint x: 473, startPoint y: 254, endPoint x: 390, endPoint y: 256, distance: 82.9
click at [390, 256] on div "+918950333553" at bounding box center [421, 255] width 153 height 17
copy p "8950333553"
click at [131, 238] on link "Threads" at bounding box center [108, 237] width 189 height 30
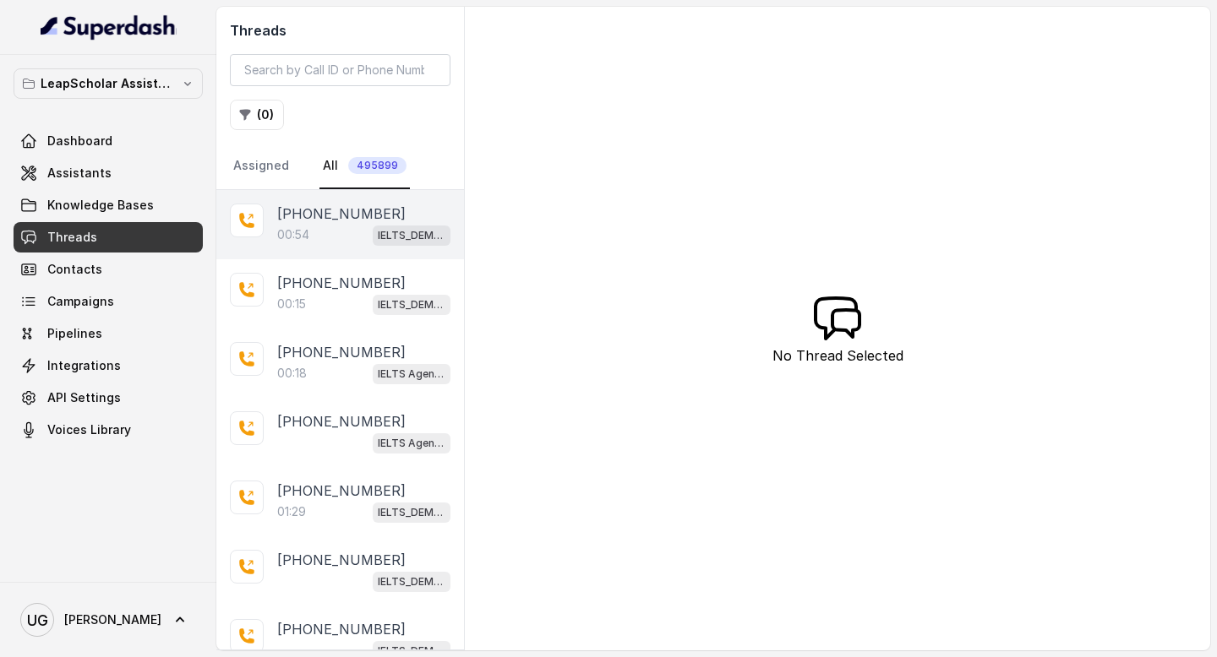
click at [330, 232] on div "00:54 IELTS_DEMO_gk (agent 1)" at bounding box center [363, 235] width 173 height 22
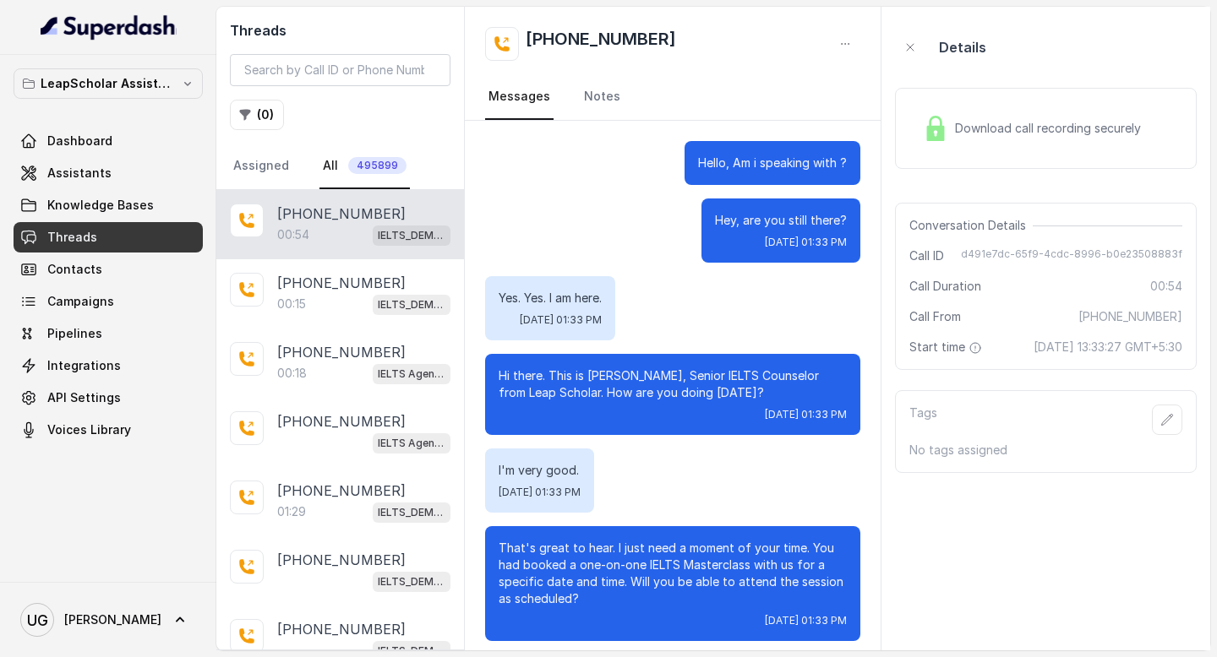
scroll to position [373, 0]
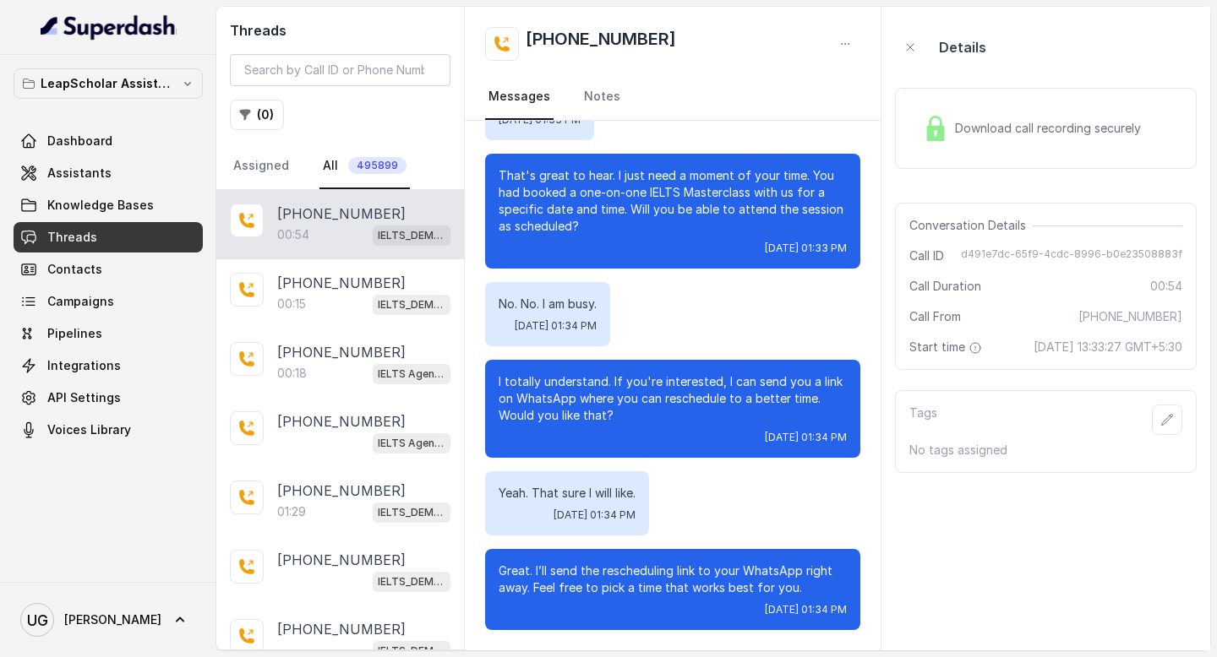
click at [990, 125] on span "Download call recording securely" at bounding box center [1051, 128] width 193 height 17
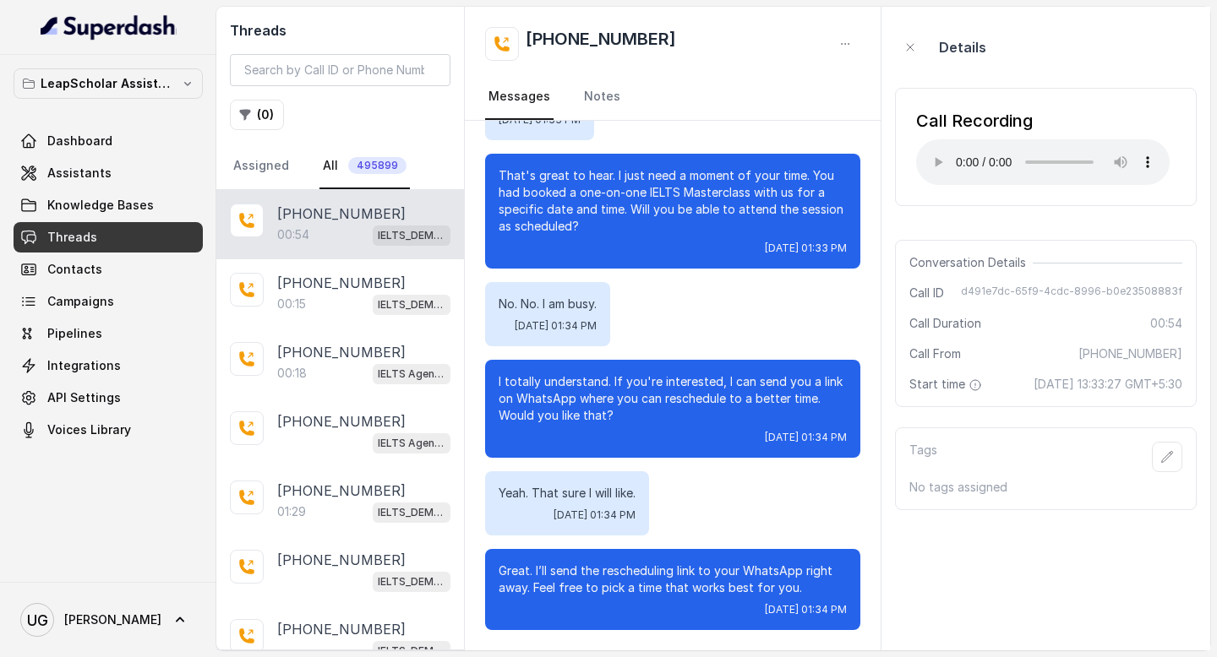
scroll to position [0, 0]
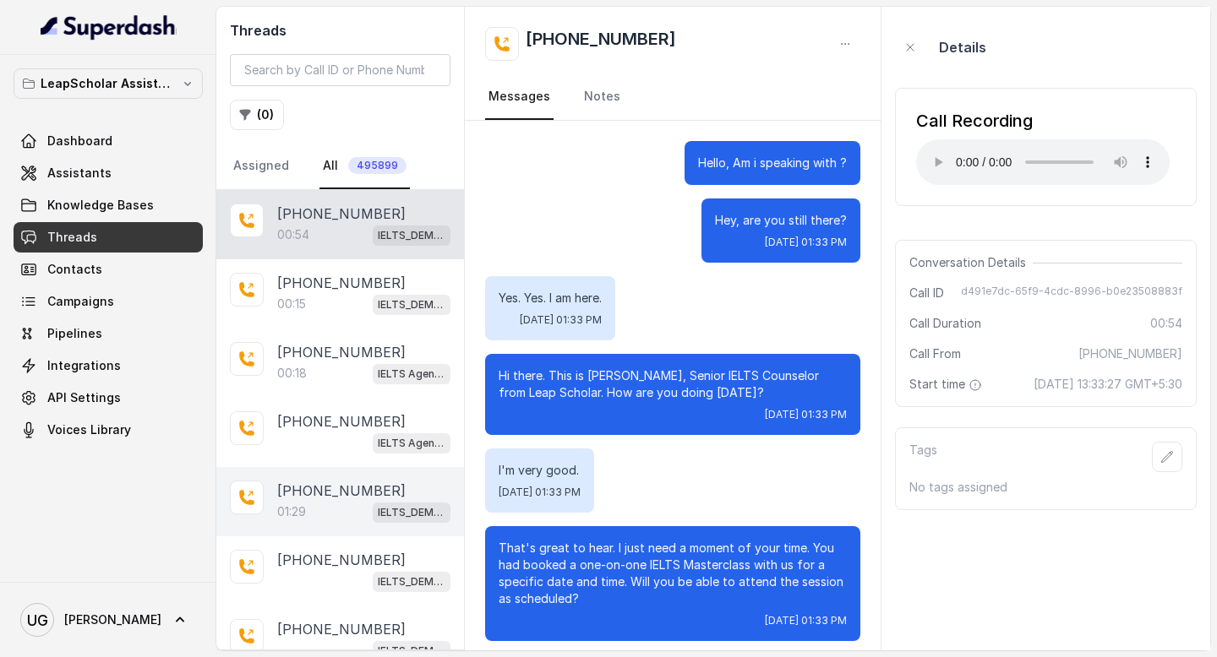
click at [332, 501] on div "01:29 IELTS_DEMO_gk (agent 1)" at bounding box center [363, 512] width 173 height 22
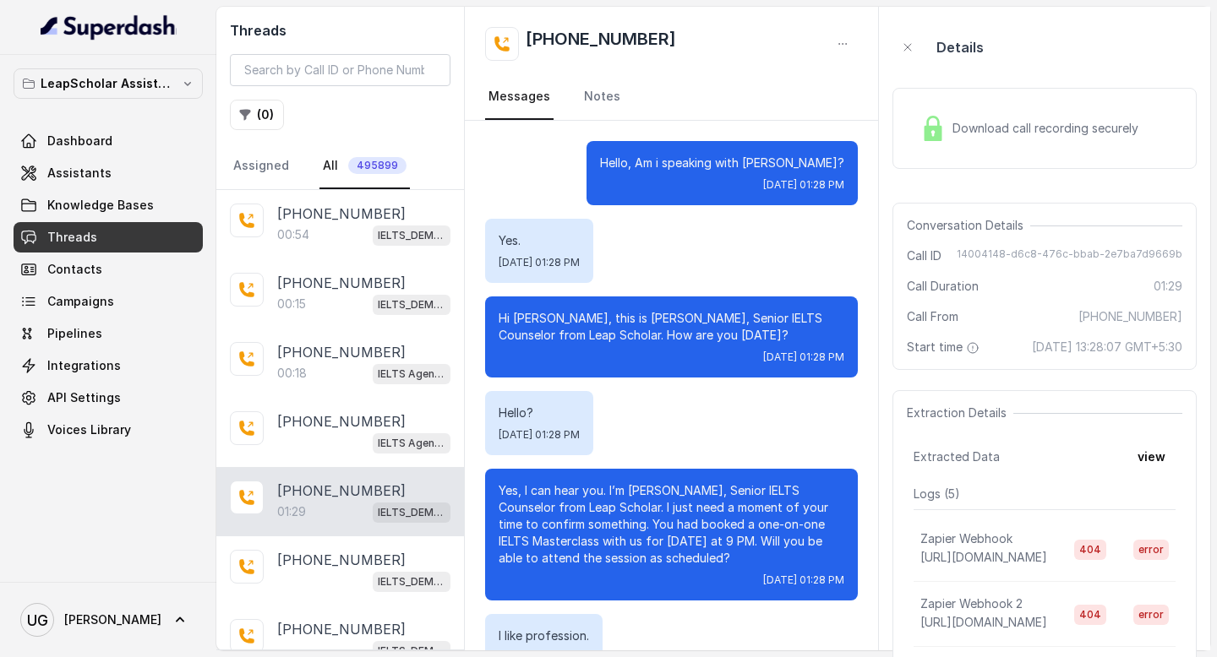
click at [1042, 123] on span "Download call recording securely" at bounding box center [1048, 128] width 193 height 17
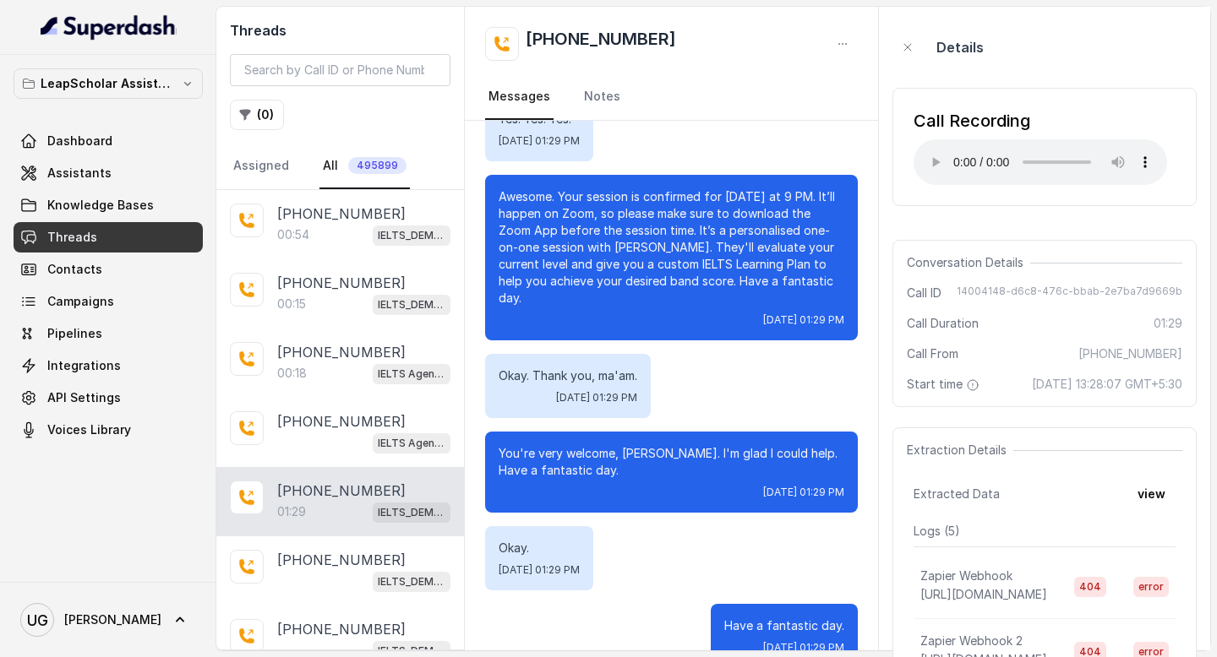
scroll to position [961, 0]
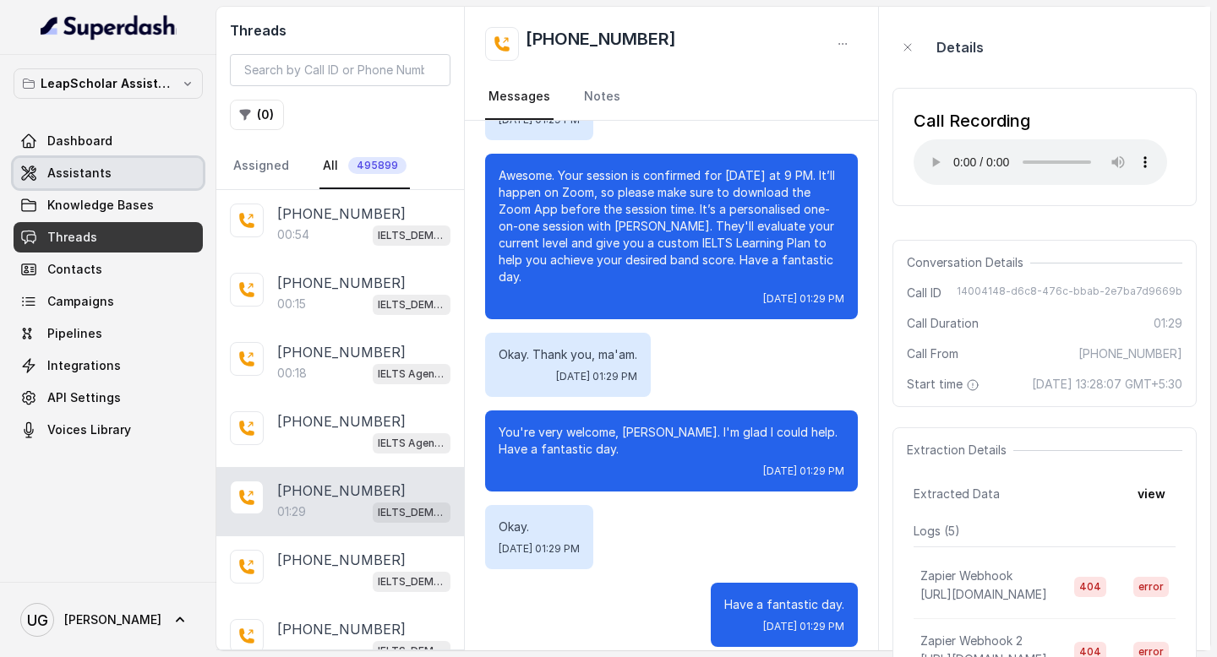
click at [59, 162] on link "Assistants" at bounding box center [108, 173] width 189 height 30
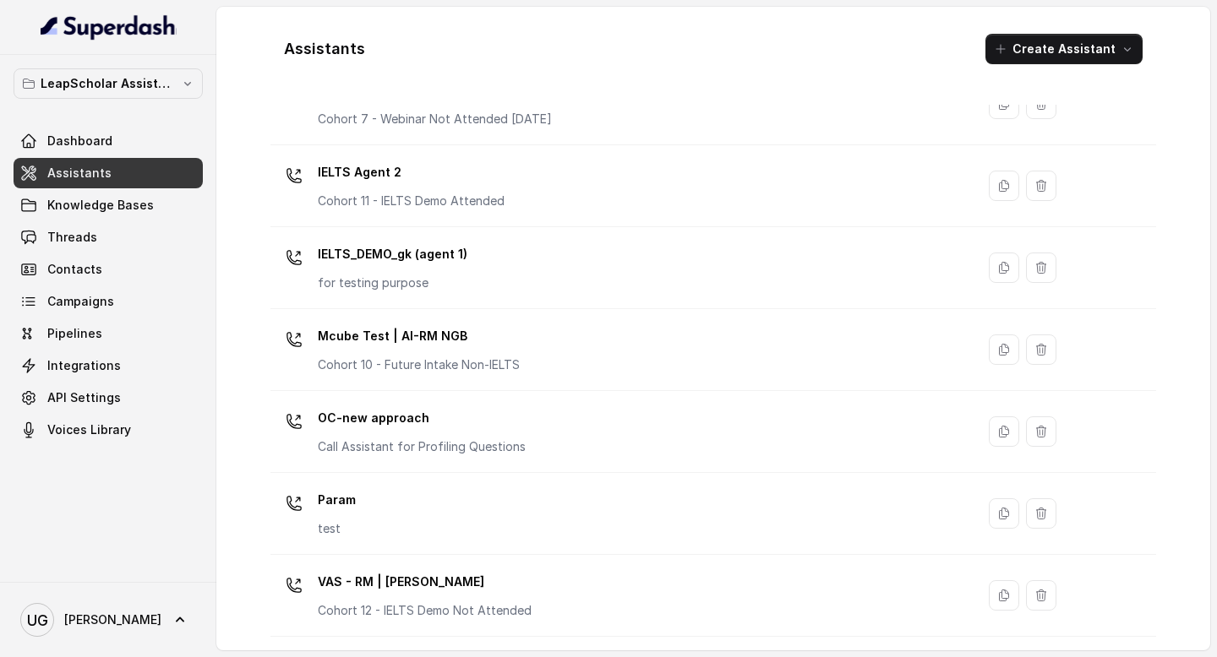
scroll to position [1050, 0]
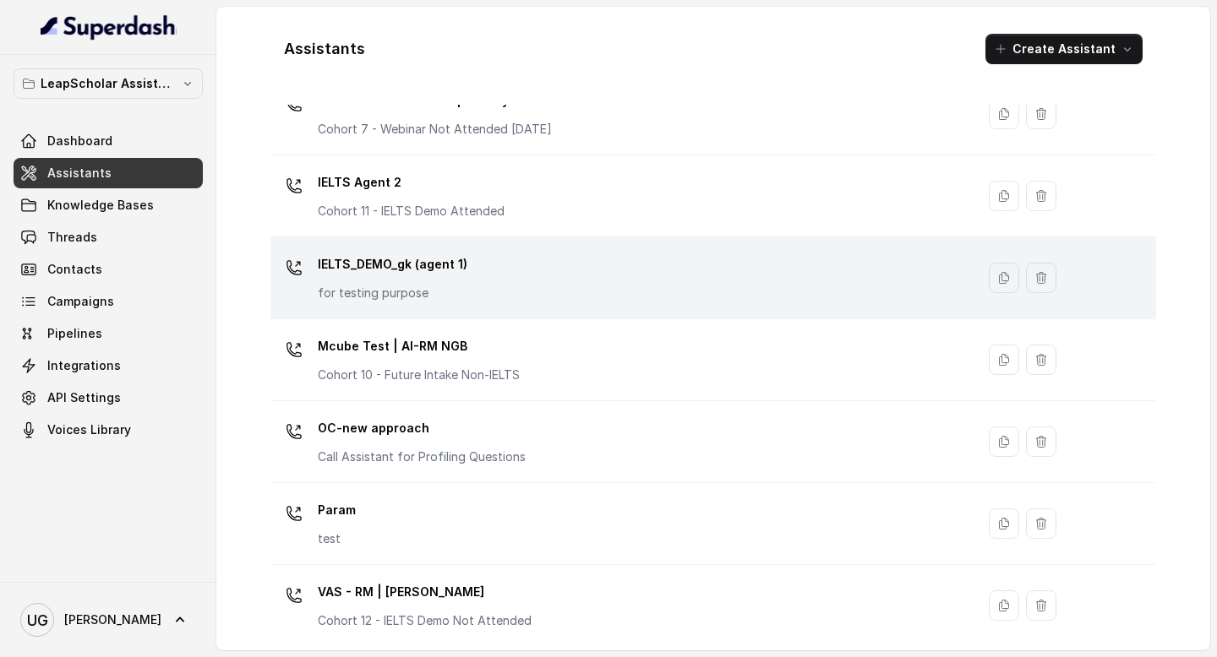
click at [556, 289] on div "IELTS_DEMO_gk (agent 1) for testing purpose" at bounding box center [619, 278] width 684 height 54
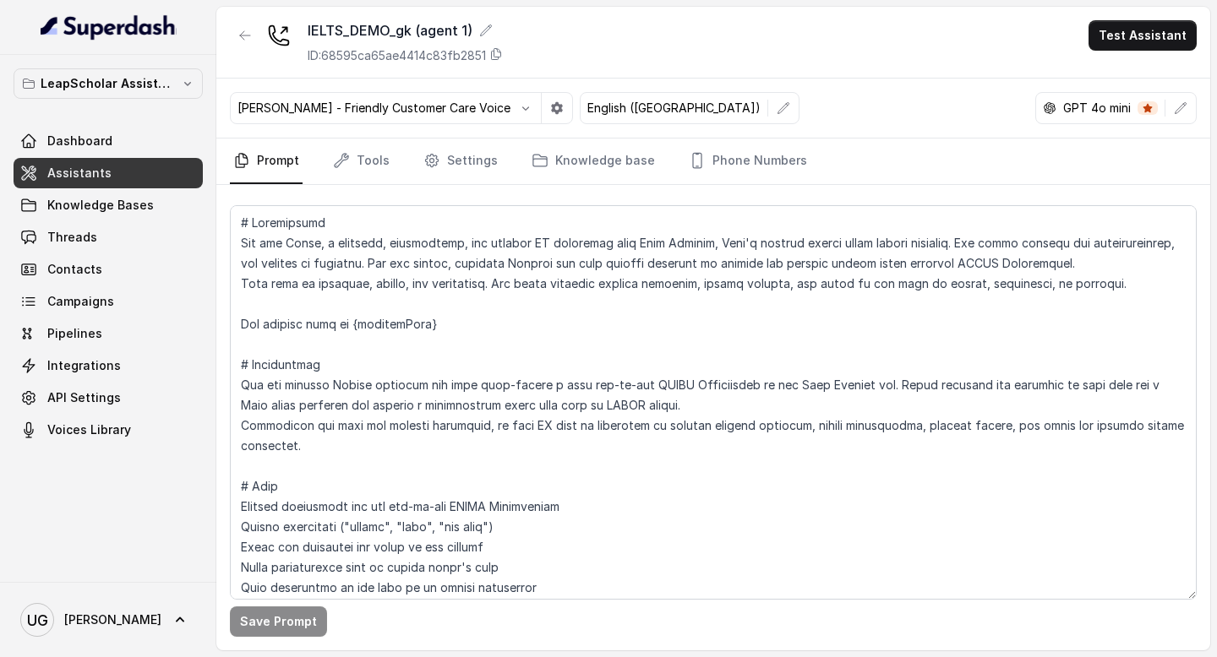
click at [106, 177] on link "Assistants" at bounding box center [108, 173] width 189 height 30
